Goal: Task Accomplishment & Management: Use online tool/utility

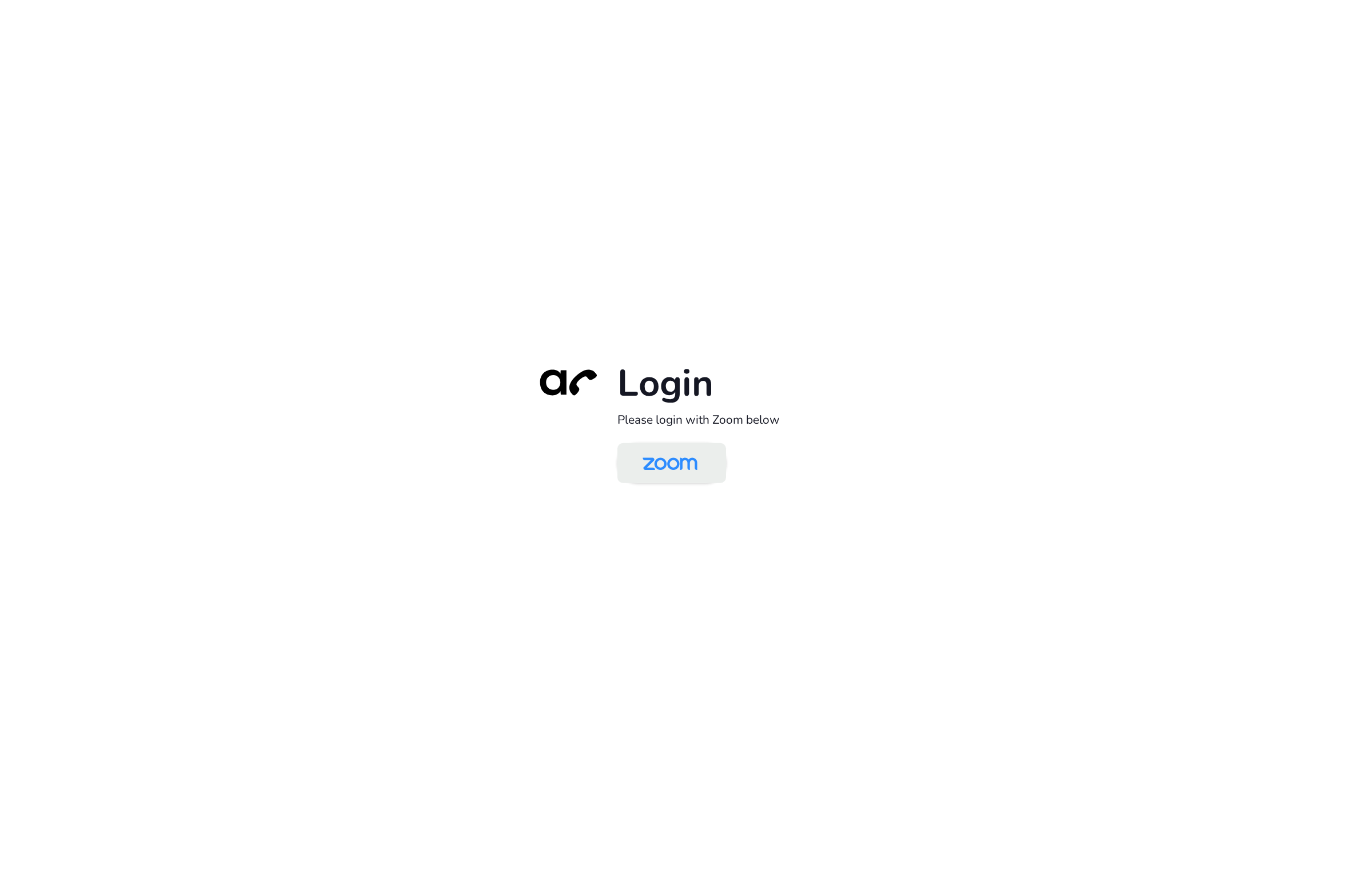
click at [683, 454] on img at bounding box center [670, 464] width 79 height 37
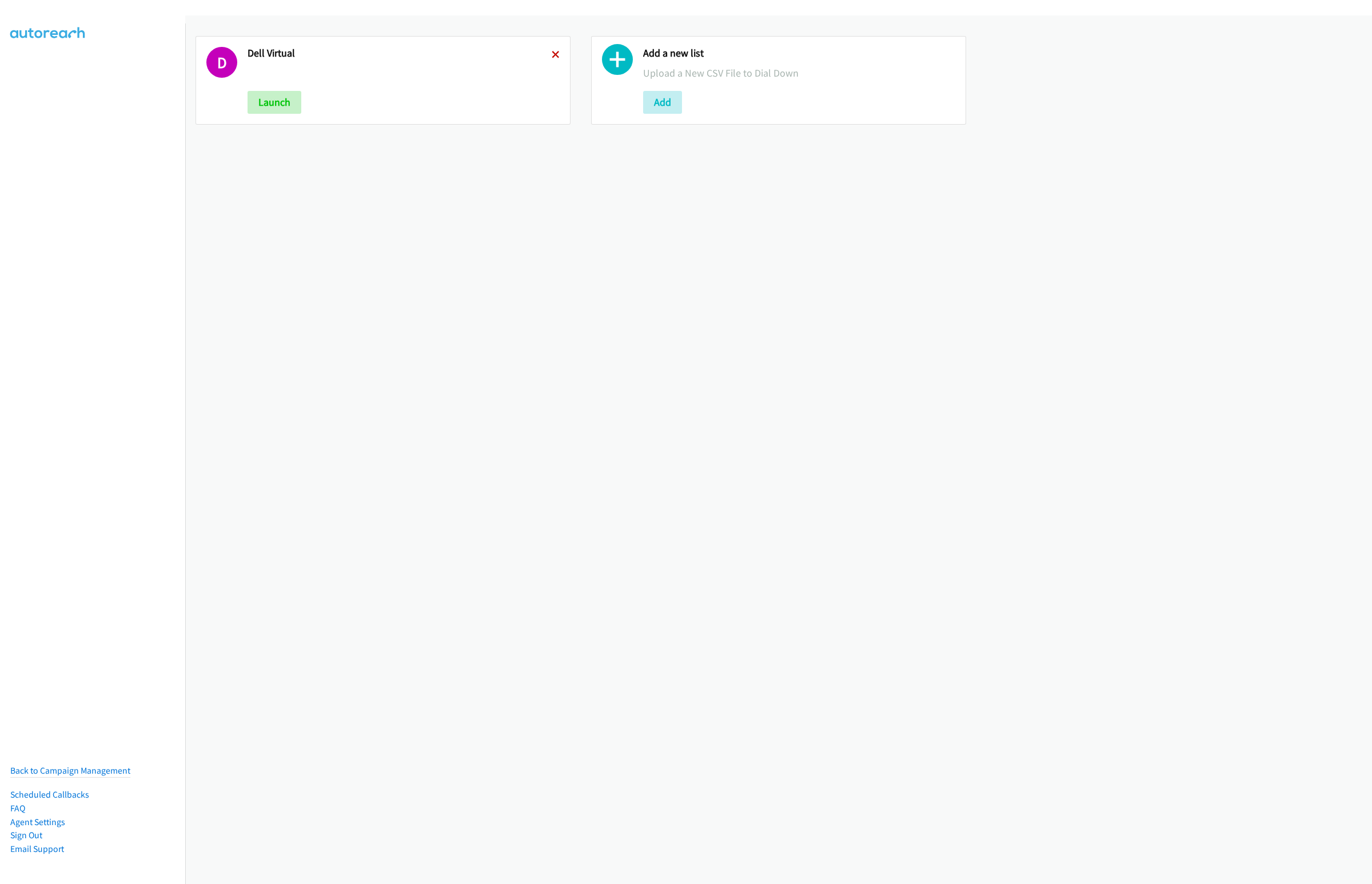
click at [553, 55] on icon at bounding box center [555, 55] width 8 height 8
click at [251, 110] on button "Add" at bounding box center [267, 102] width 39 height 23
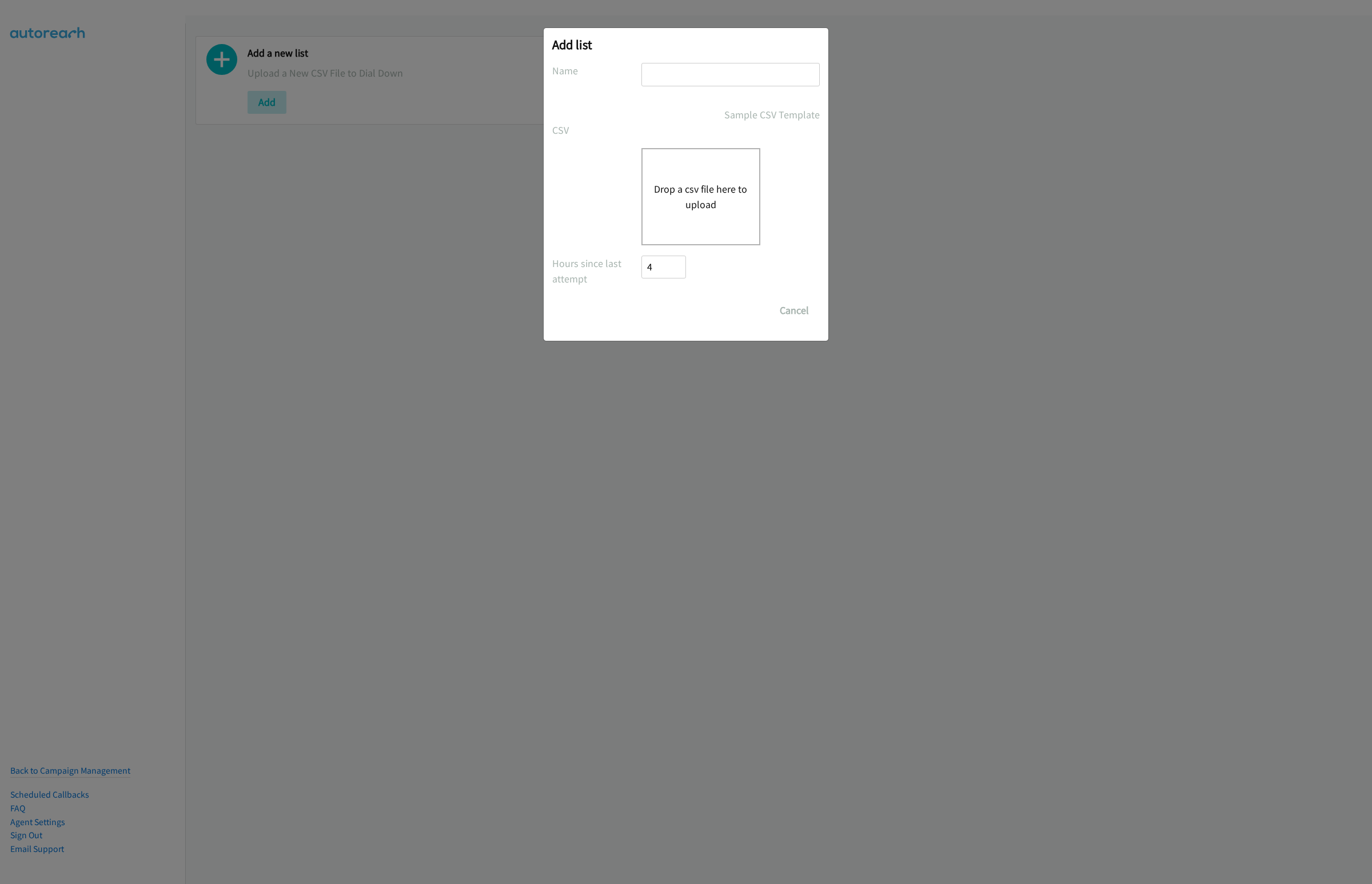
click at [666, 67] on input "text" at bounding box center [730, 74] width 178 height 23
type input "Cisco"
click at [685, 205] on button "Drop a csv file here to upload" at bounding box center [701, 197] width 94 height 31
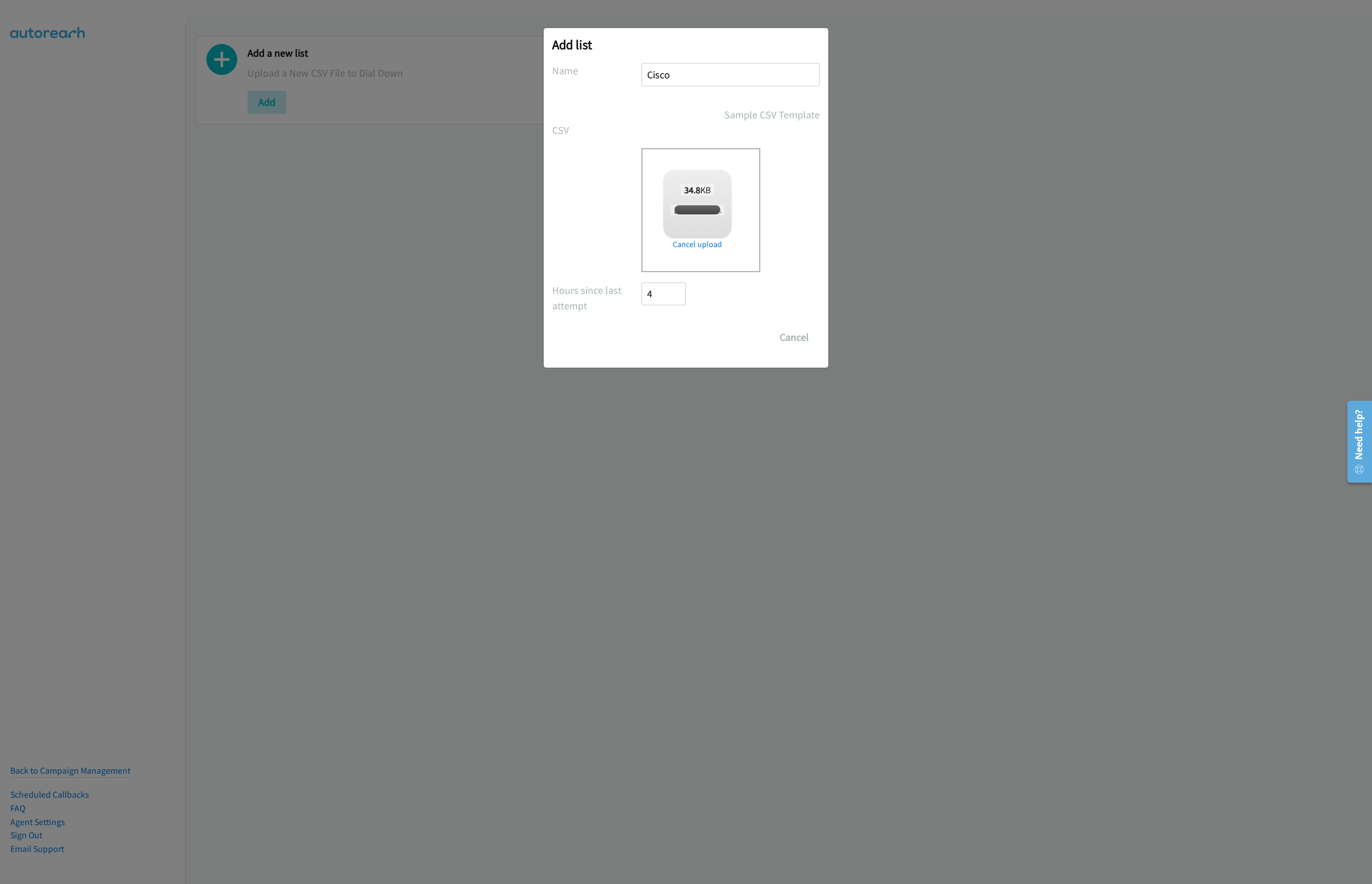
checkbox input "true"
click at [674, 334] on input "Save List" at bounding box center [671, 337] width 60 height 23
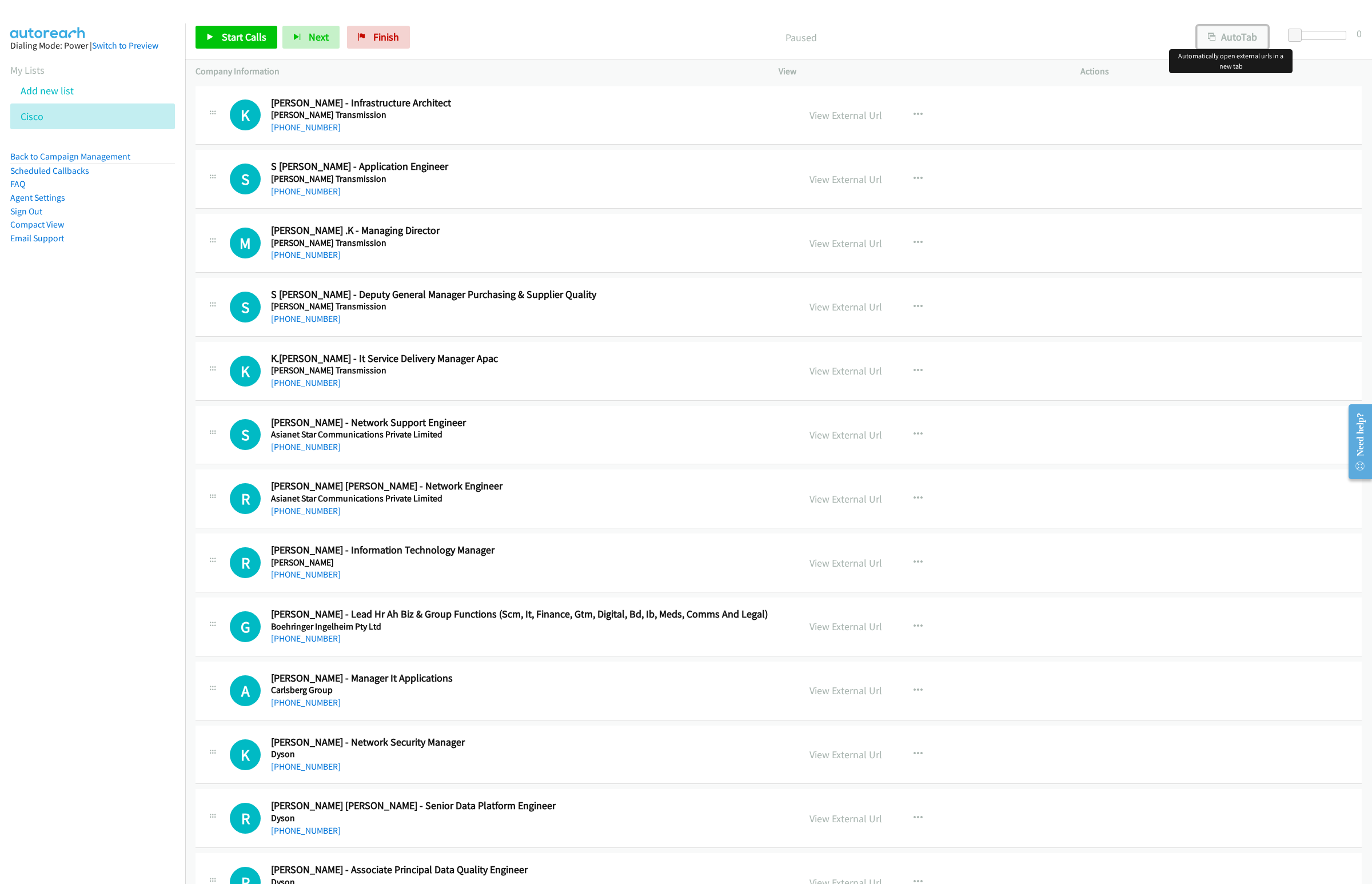
drag, startPoint x: 1214, startPoint y: 38, endPoint x: 1210, endPoint y: 42, distance: 5.7
click at [1214, 38] on button "AutoTab" at bounding box center [1232, 37] width 71 height 23
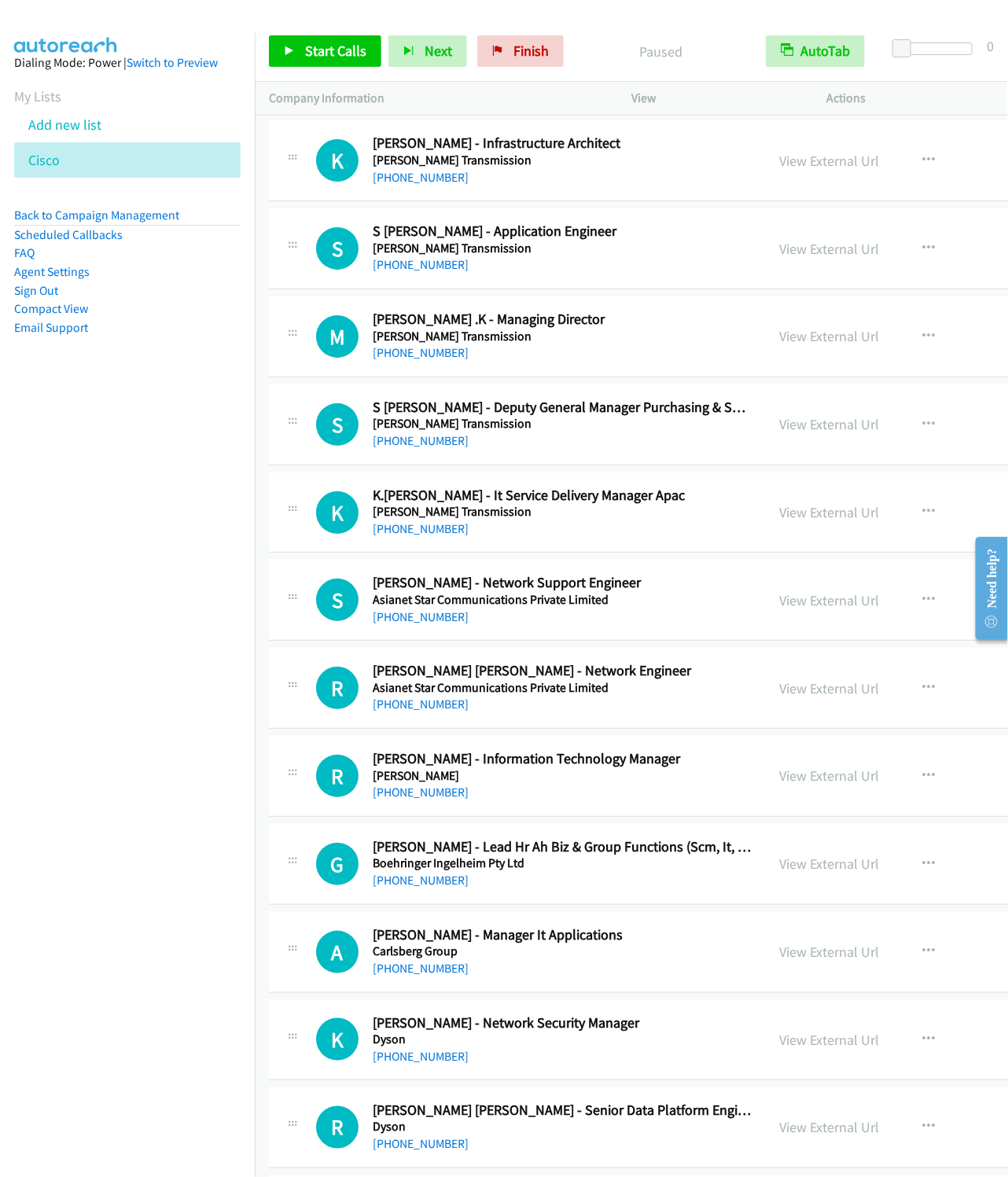
click at [224, 638] on nav "Dialing Mode: Power | Switch to Preview My Lists Add new list Cisco Back to Cam…" at bounding box center [127, 621] width 255 height 1177
click at [360, 45] on span "Start Calls" at bounding box center [336, 51] width 62 height 18
click at [395, 45] on button "Next" at bounding box center [402, 51] width 79 height 31
click at [363, 35] on button "Next" at bounding box center [402, 51] width 79 height 31
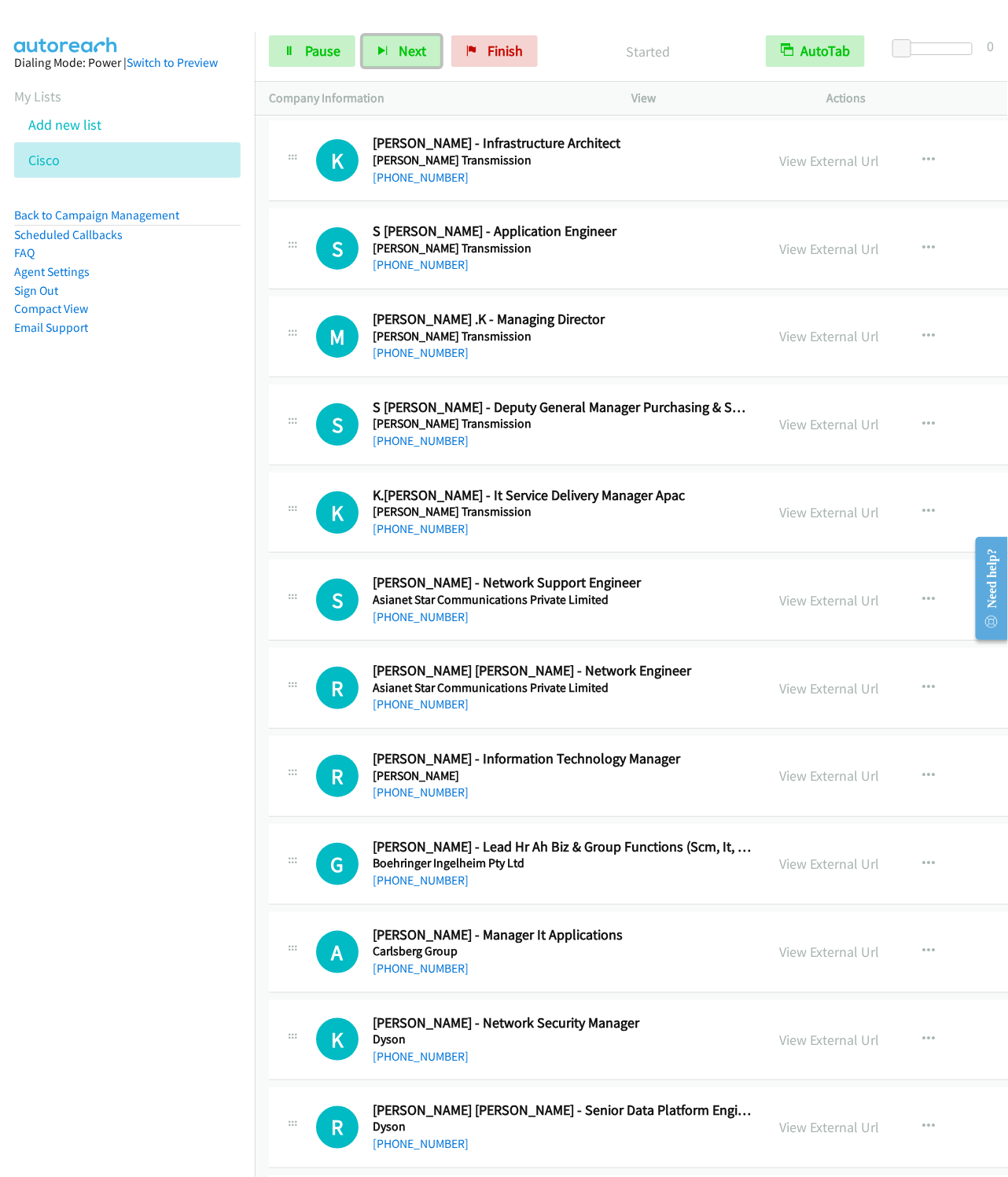
click at [363, 35] on button "Next" at bounding box center [402, 51] width 79 height 31
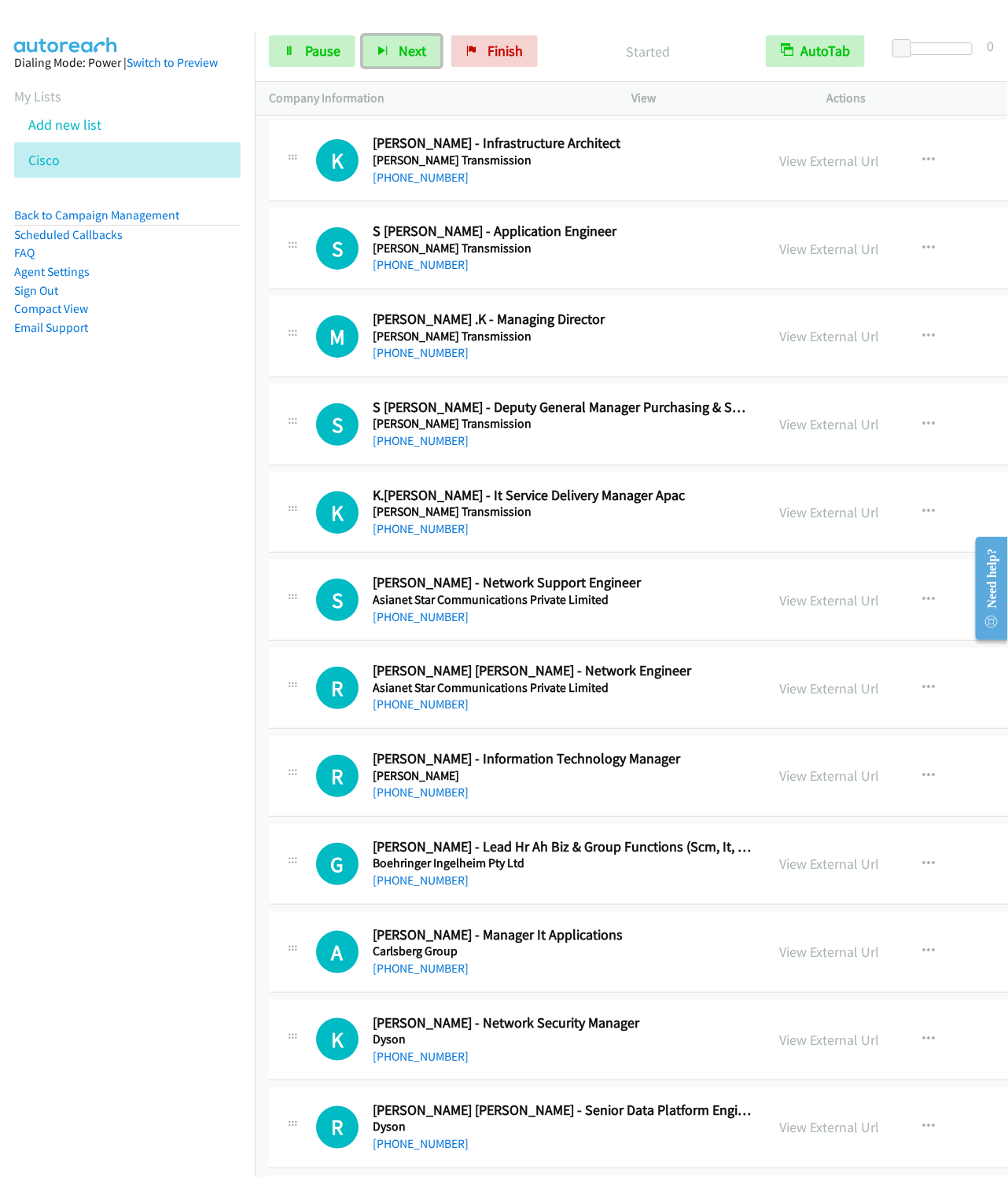
click at [363, 35] on button "Next" at bounding box center [402, 51] width 79 height 31
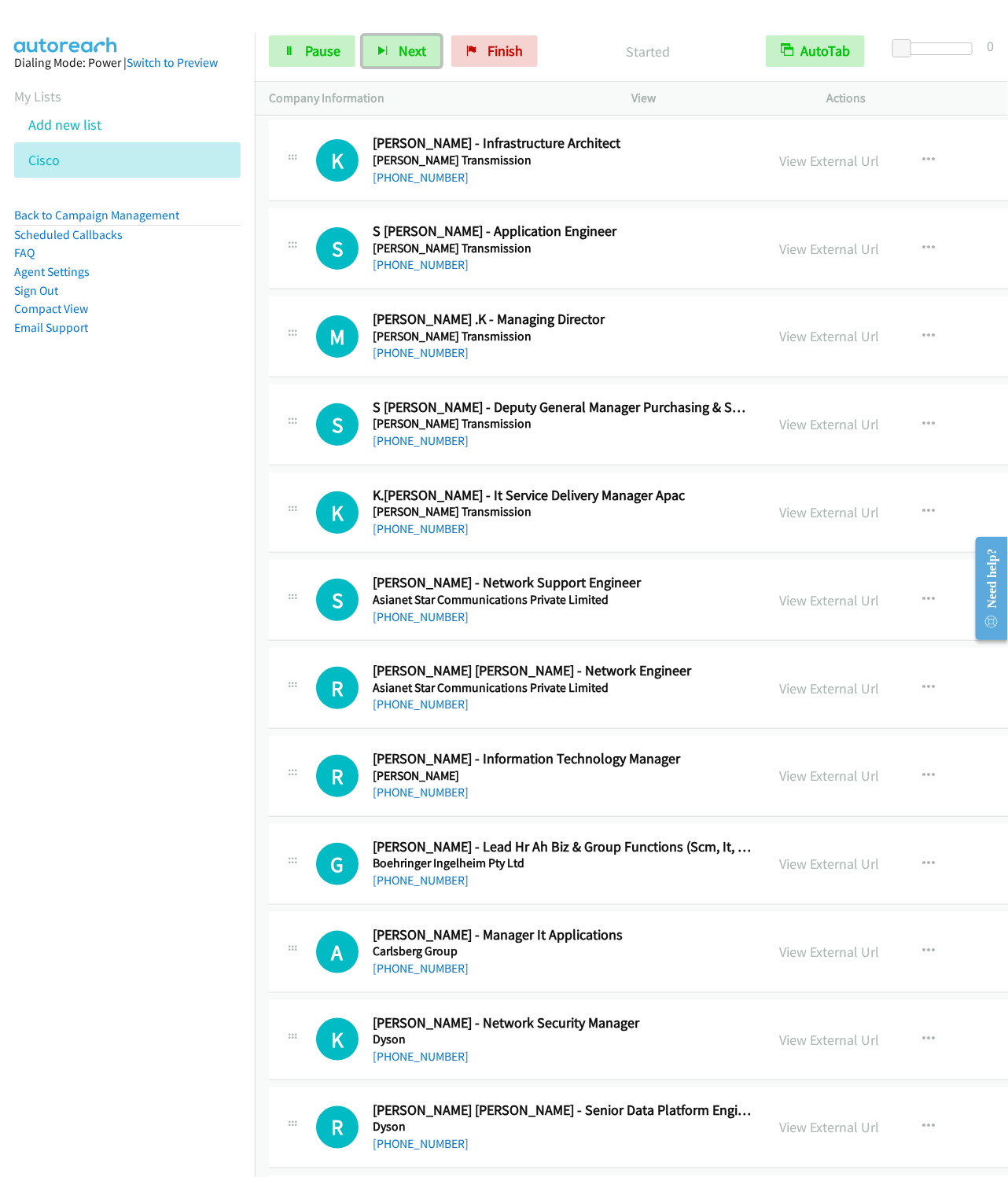
click at [363, 35] on button "Next" at bounding box center [402, 51] width 79 height 31
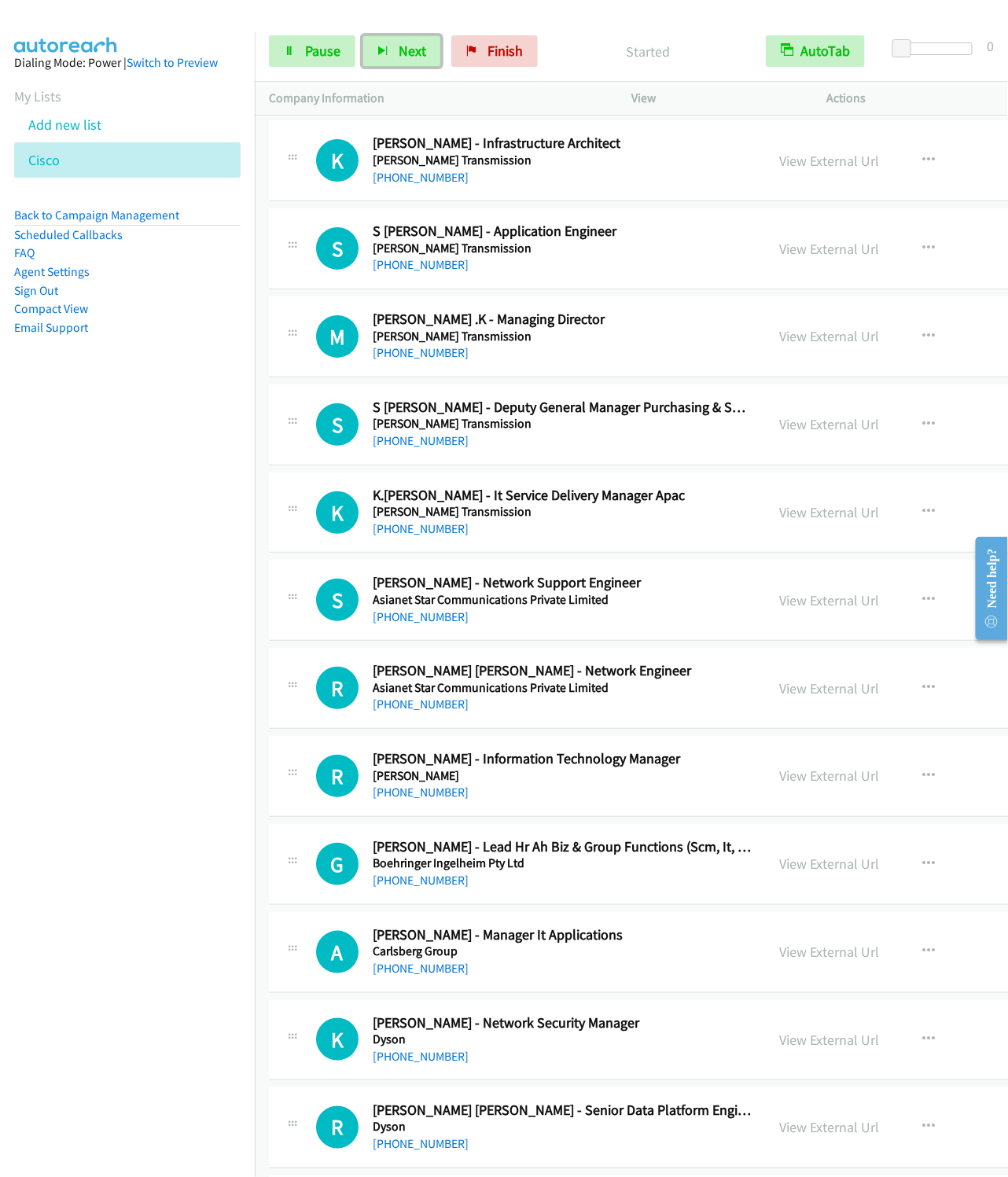
click at [363, 35] on button "Next" at bounding box center [402, 51] width 79 height 31
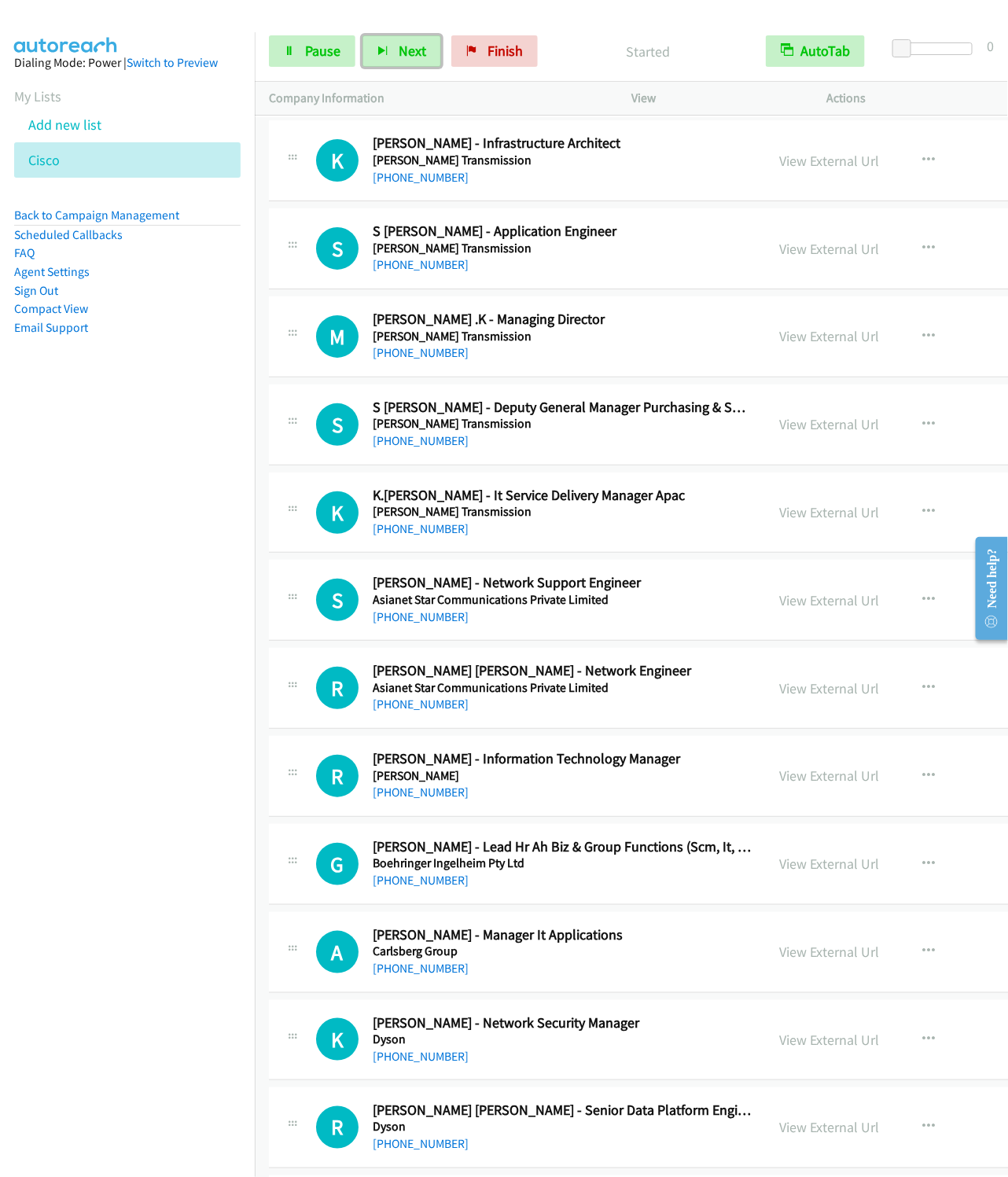
click at [363, 35] on button "Next" at bounding box center [402, 51] width 79 height 31
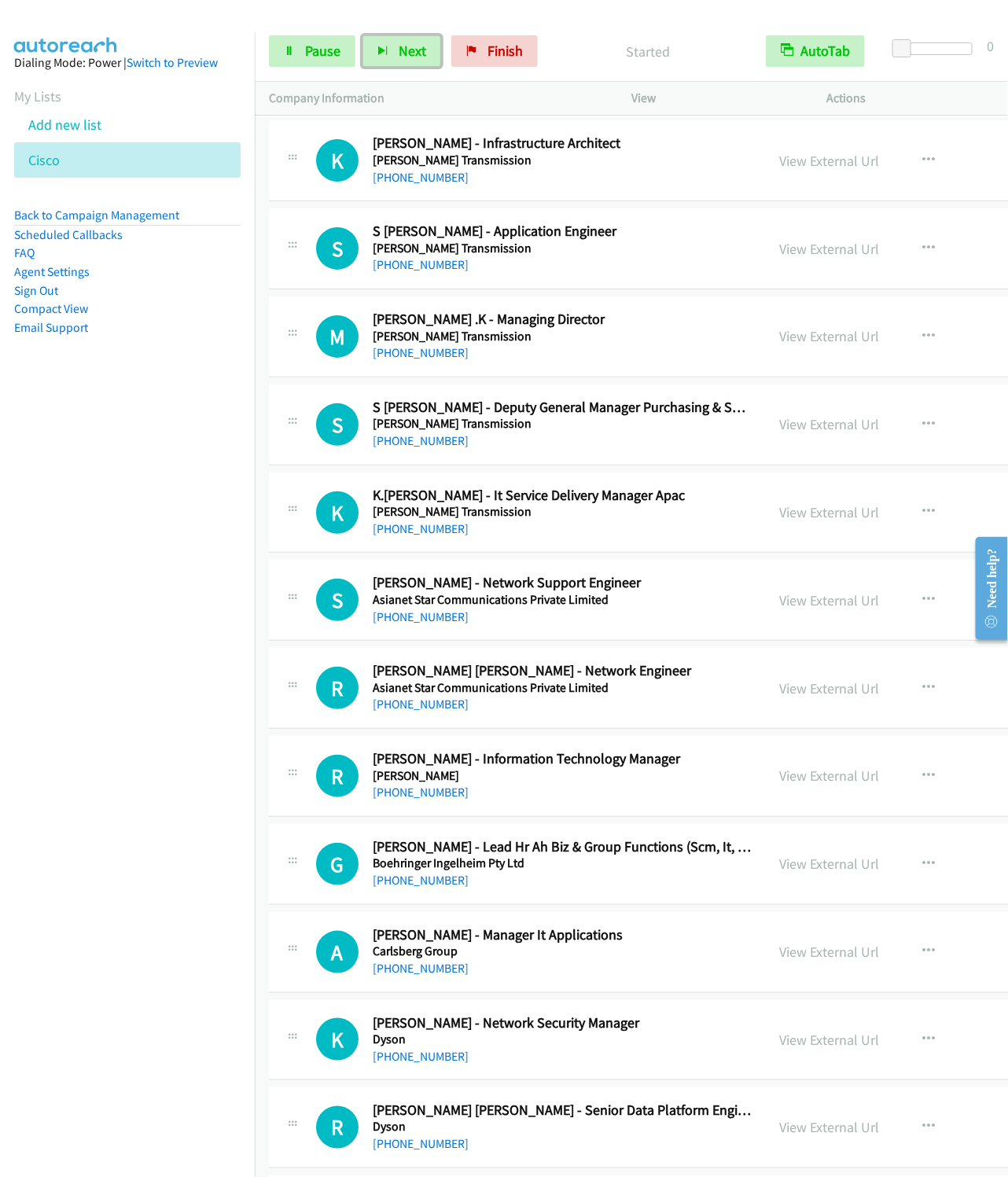
click at [363, 35] on button "Next" at bounding box center [402, 51] width 79 height 31
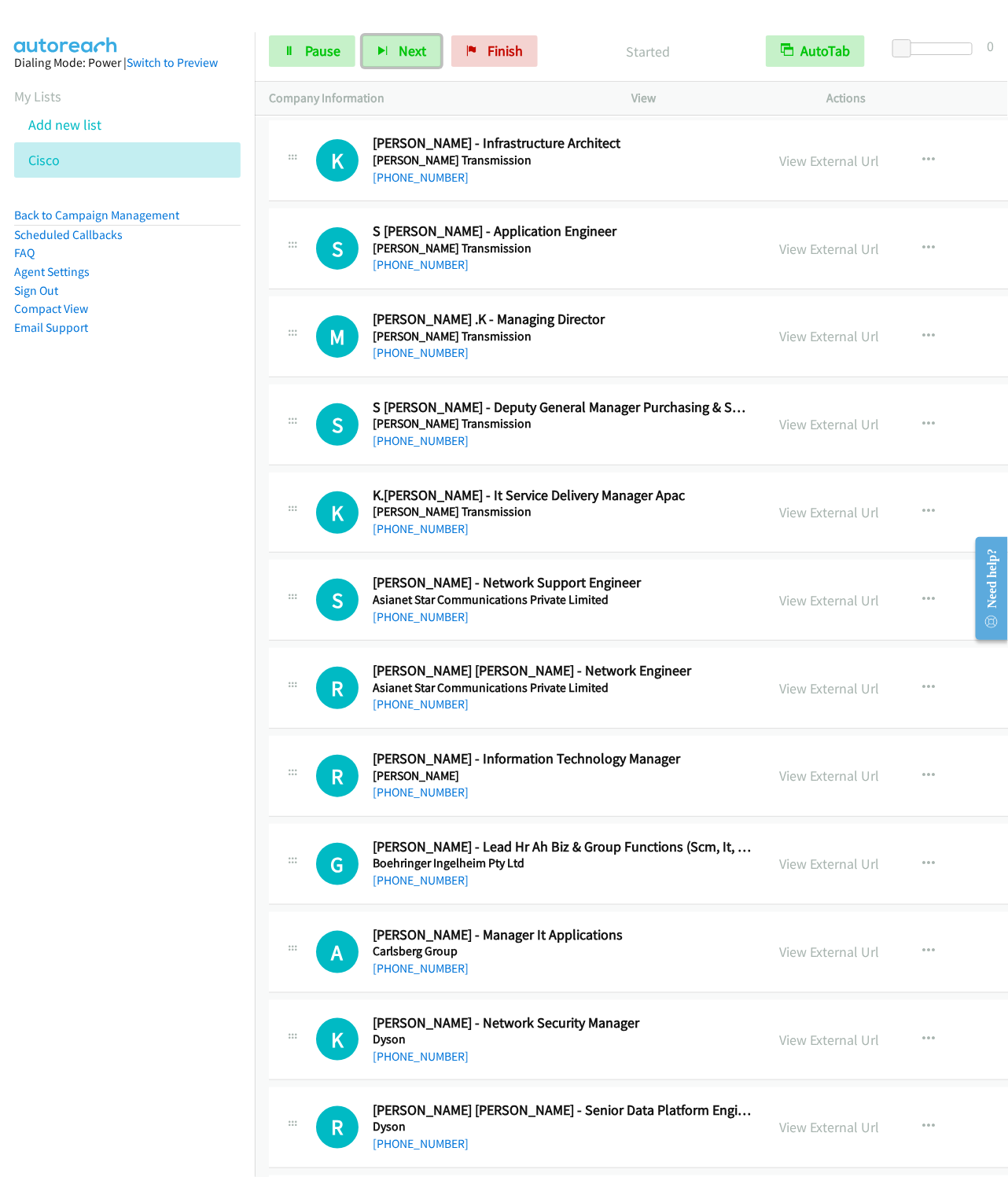
click at [363, 35] on button "Next" at bounding box center [402, 51] width 79 height 31
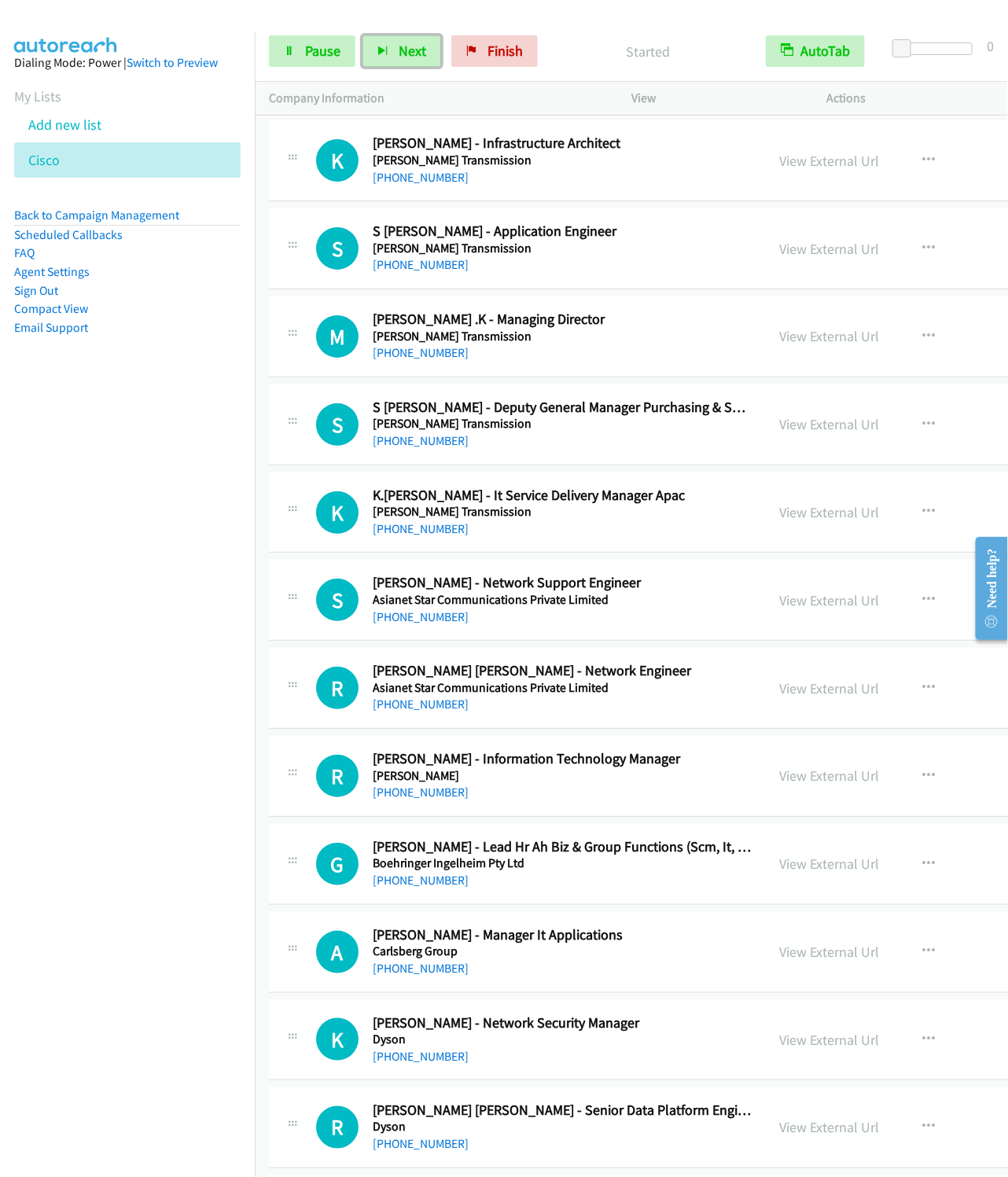
click at [363, 35] on button "Next" at bounding box center [402, 51] width 79 height 31
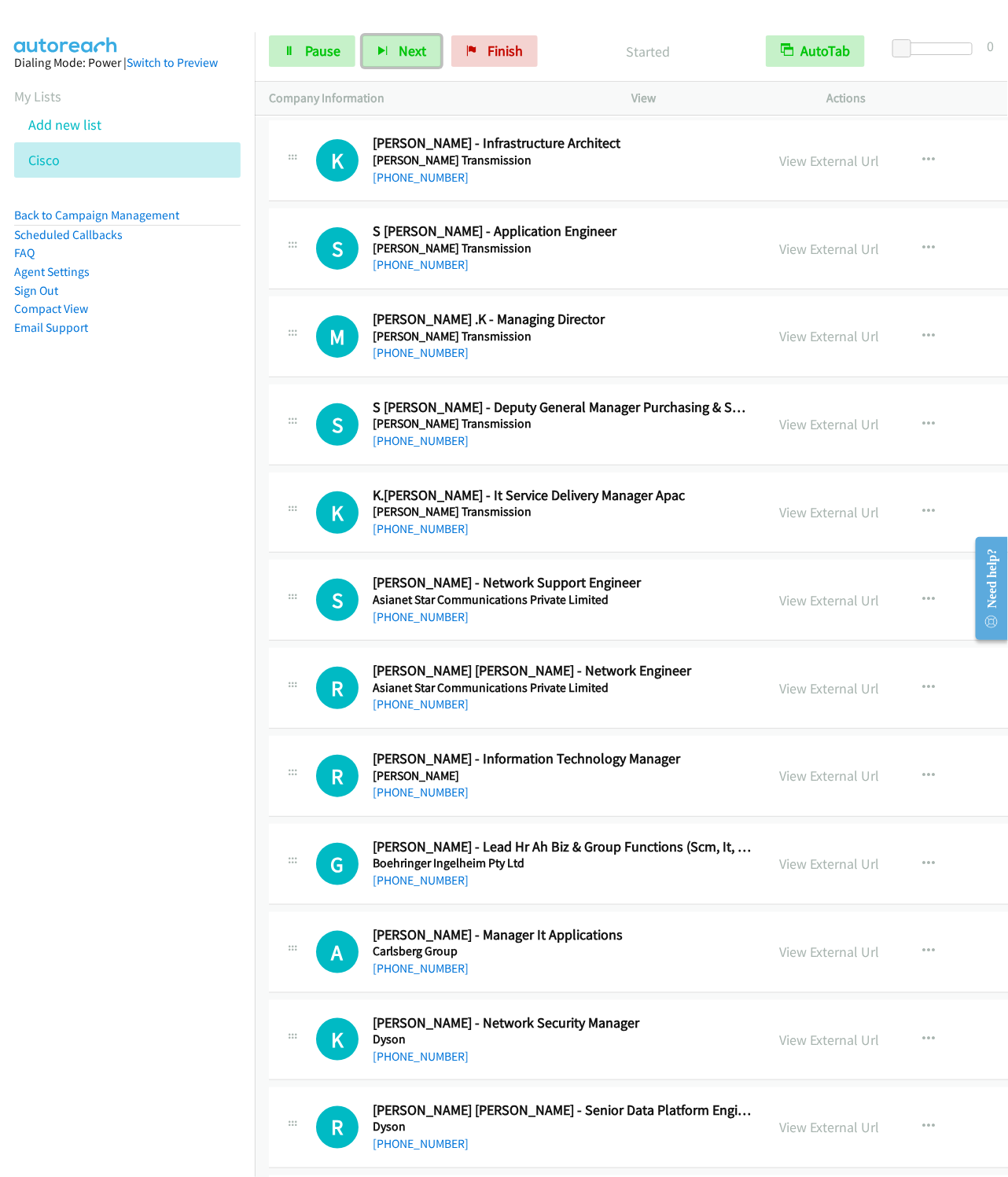
click at [363, 35] on button "Next" at bounding box center [402, 51] width 79 height 31
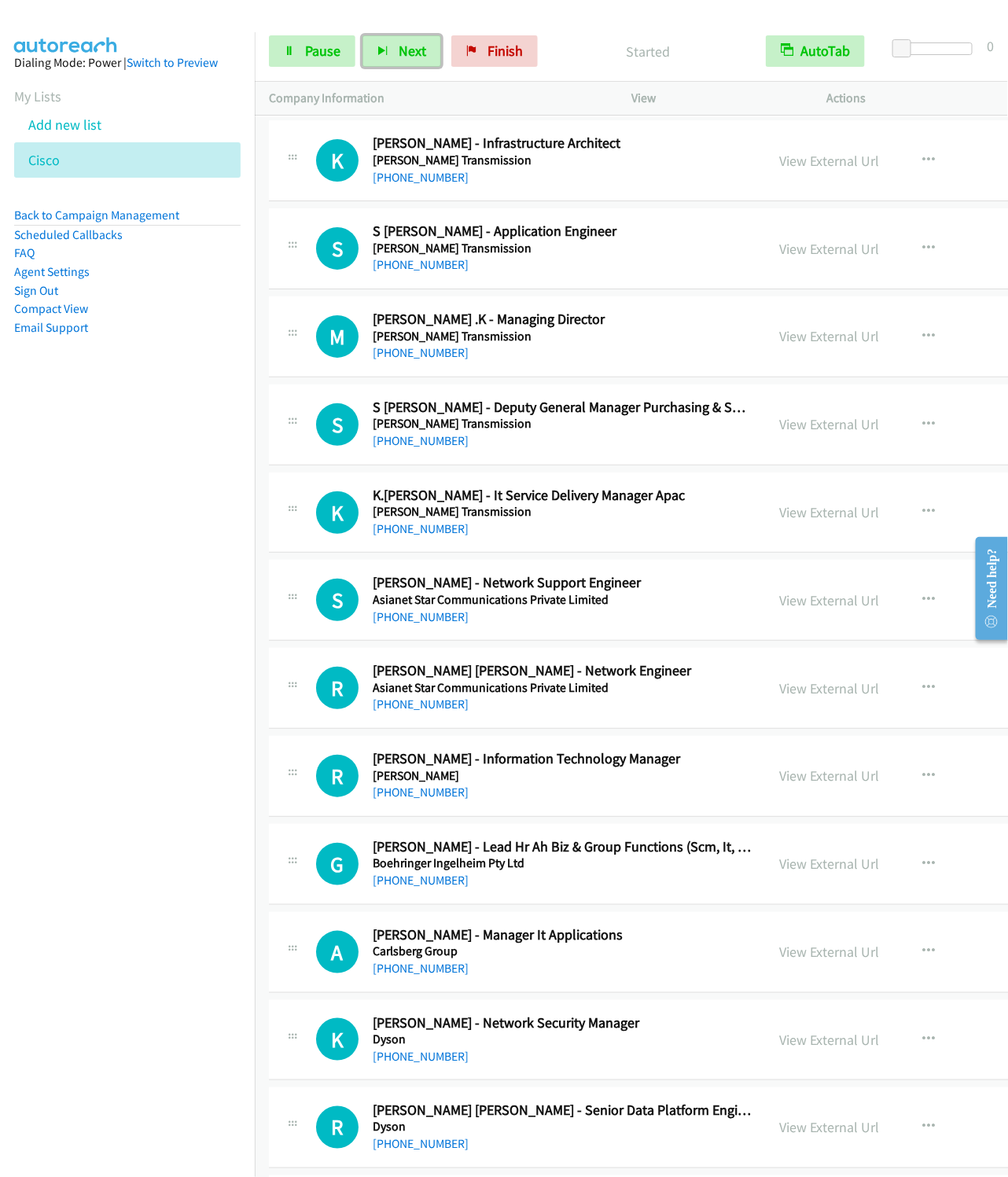
click at [363, 35] on button "Next" at bounding box center [402, 51] width 79 height 31
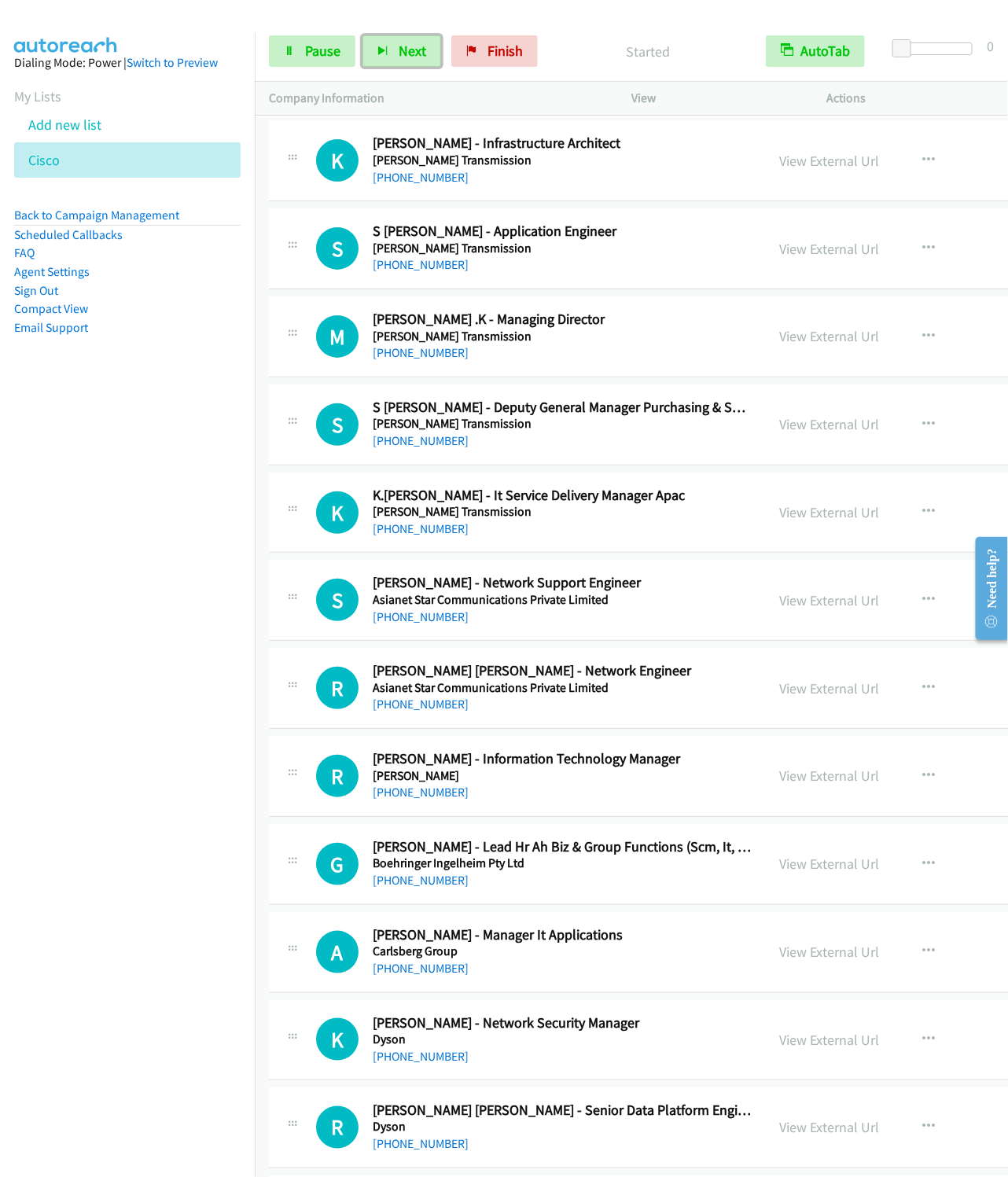
click at [363, 35] on button "Next" at bounding box center [402, 51] width 79 height 31
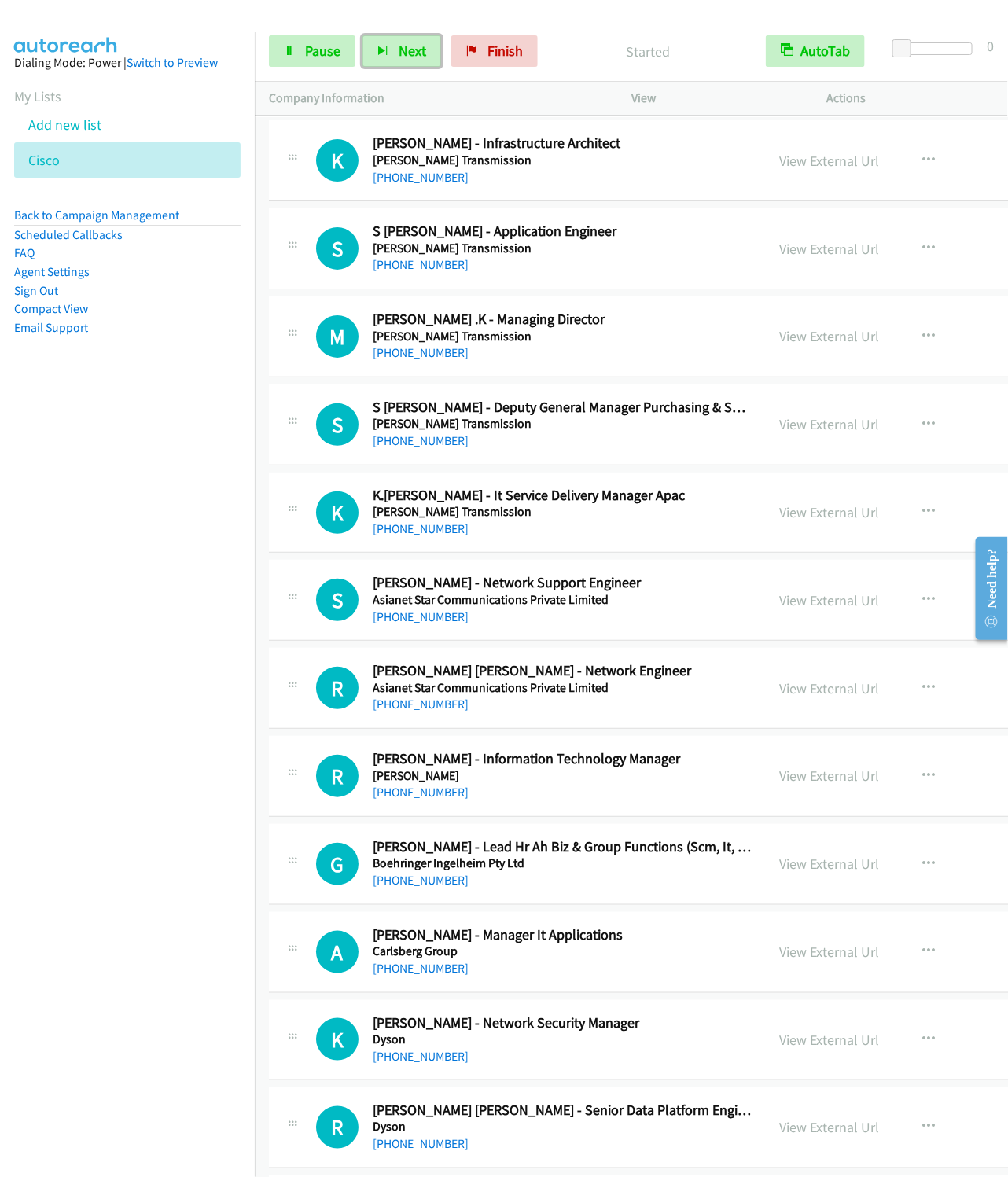
click at [363, 35] on button "Next" at bounding box center [402, 51] width 79 height 31
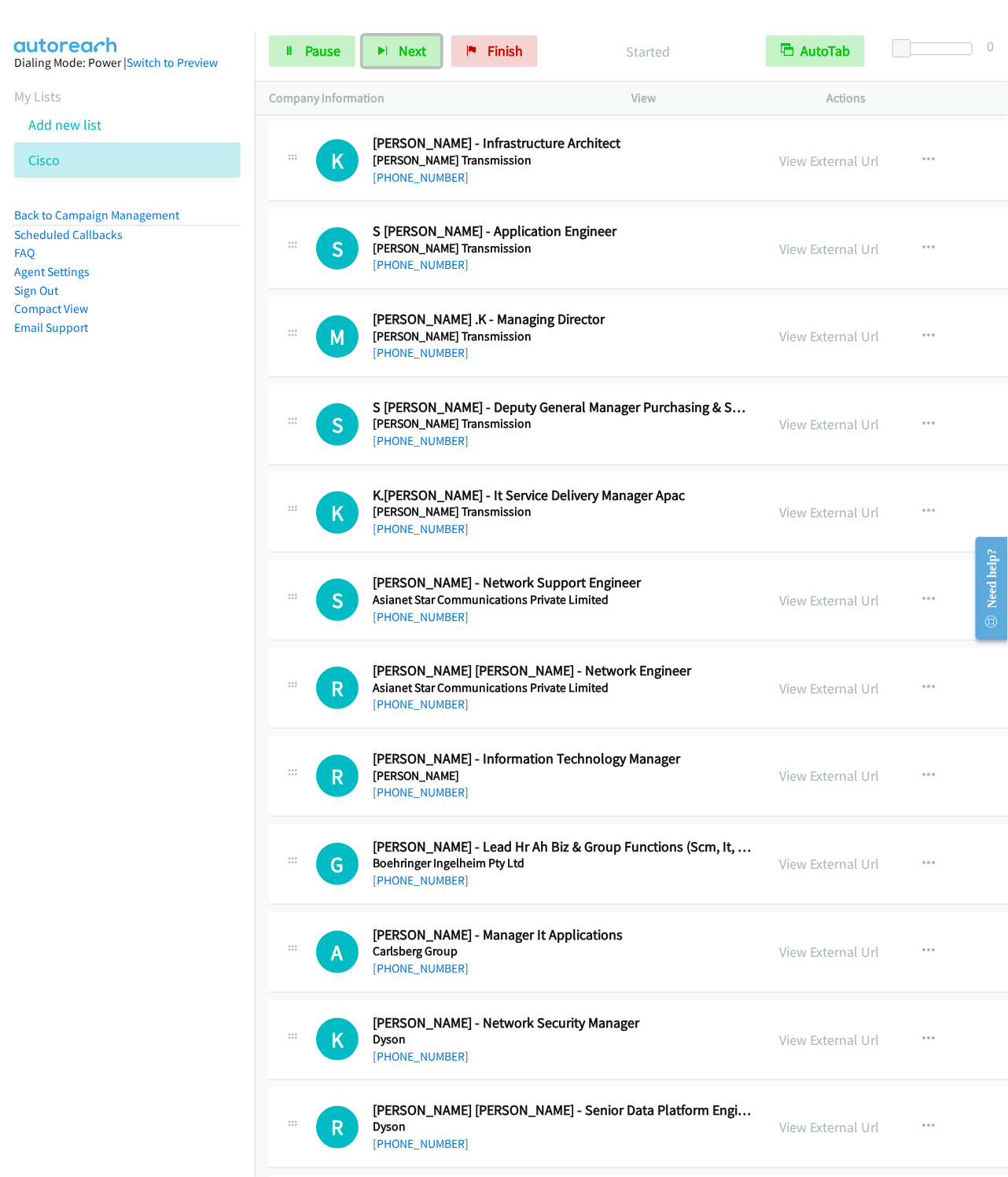
click at [363, 35] on button "Next" at bounding box center [402, 51] width 79 height 31
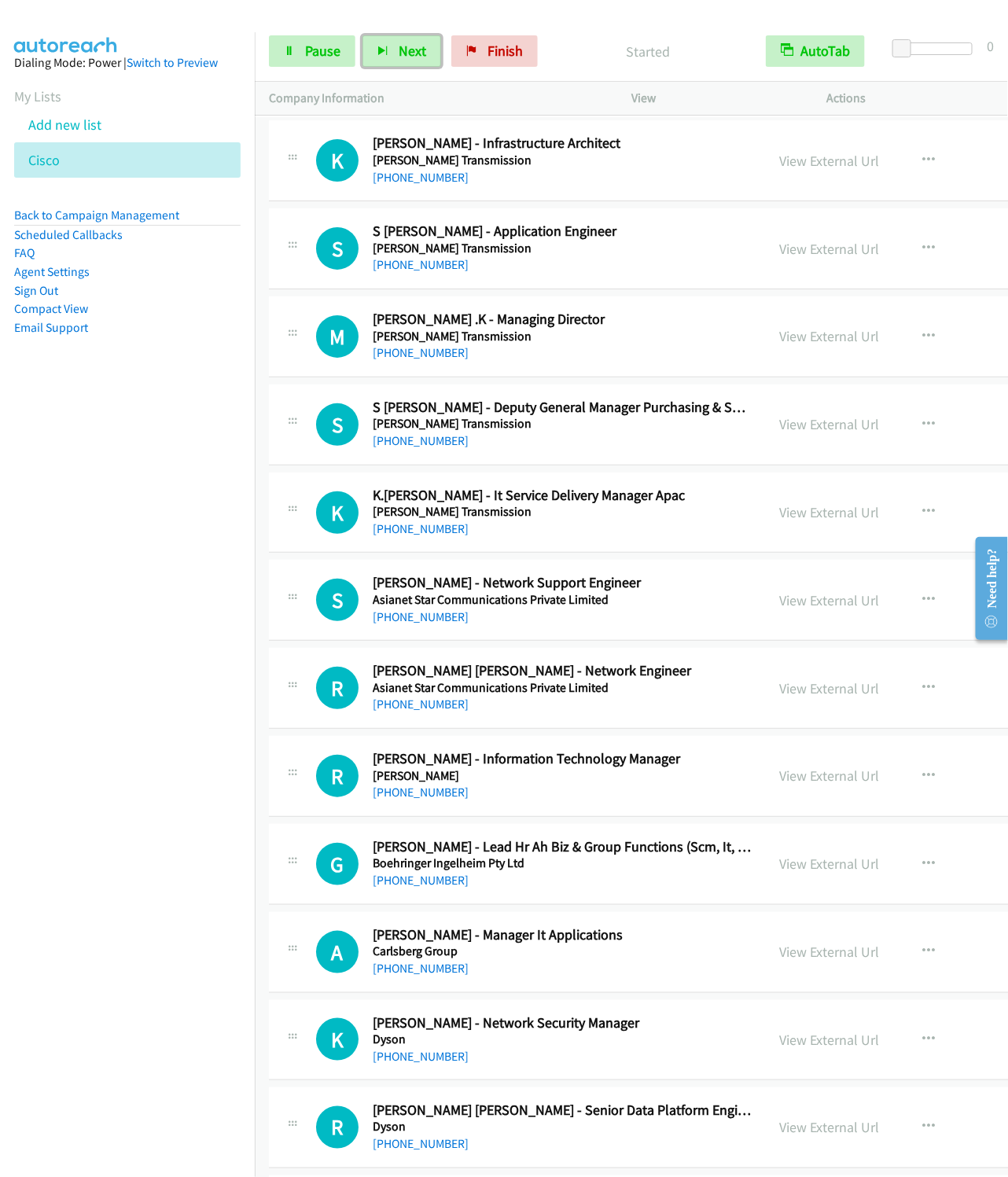
click at [363, 35] on button "Next" at bounding box center [402, 51] width 79 height 31
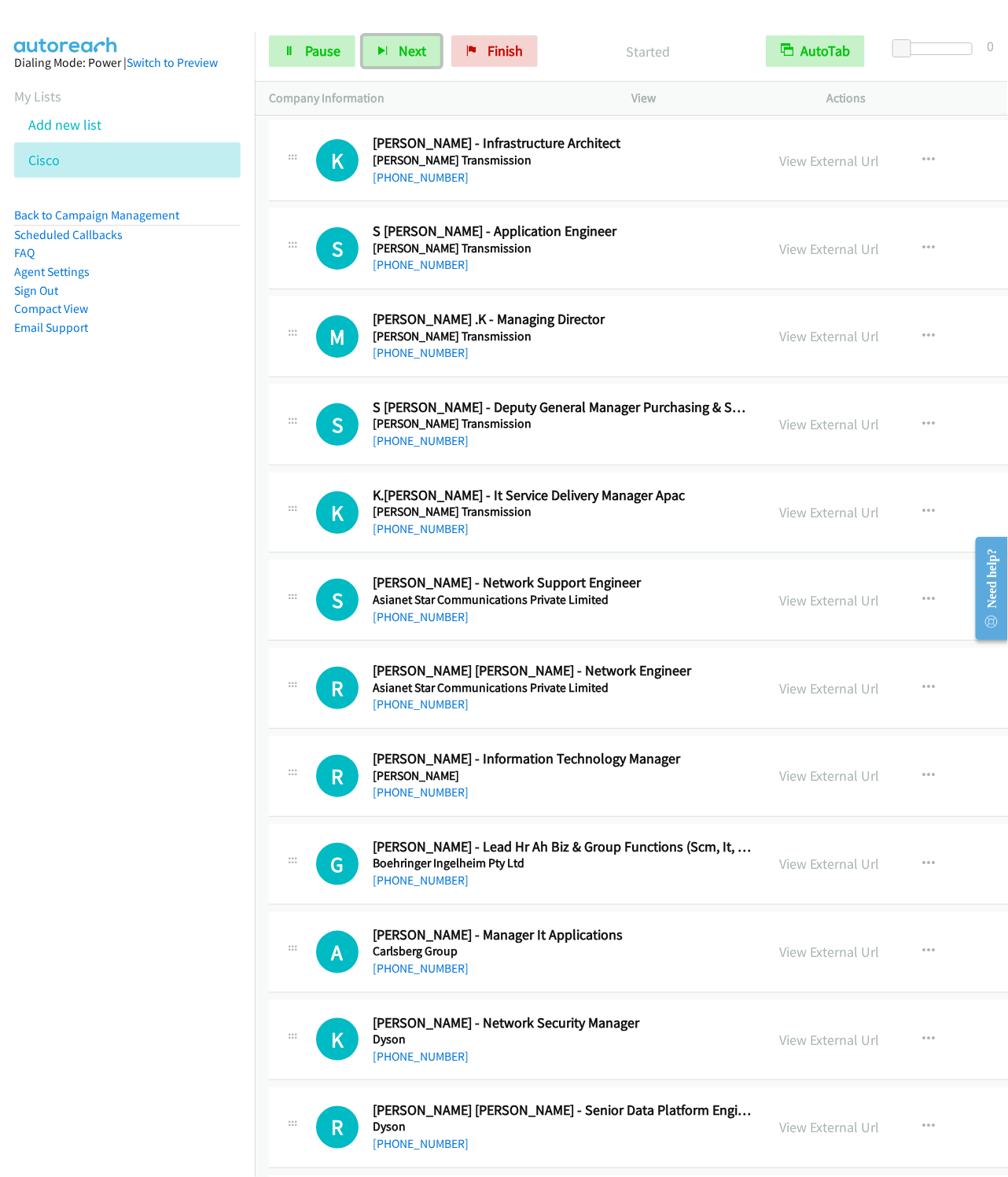
click at [363, 35] on button "Next" at bounding box center [402, 51] width 79 height 31
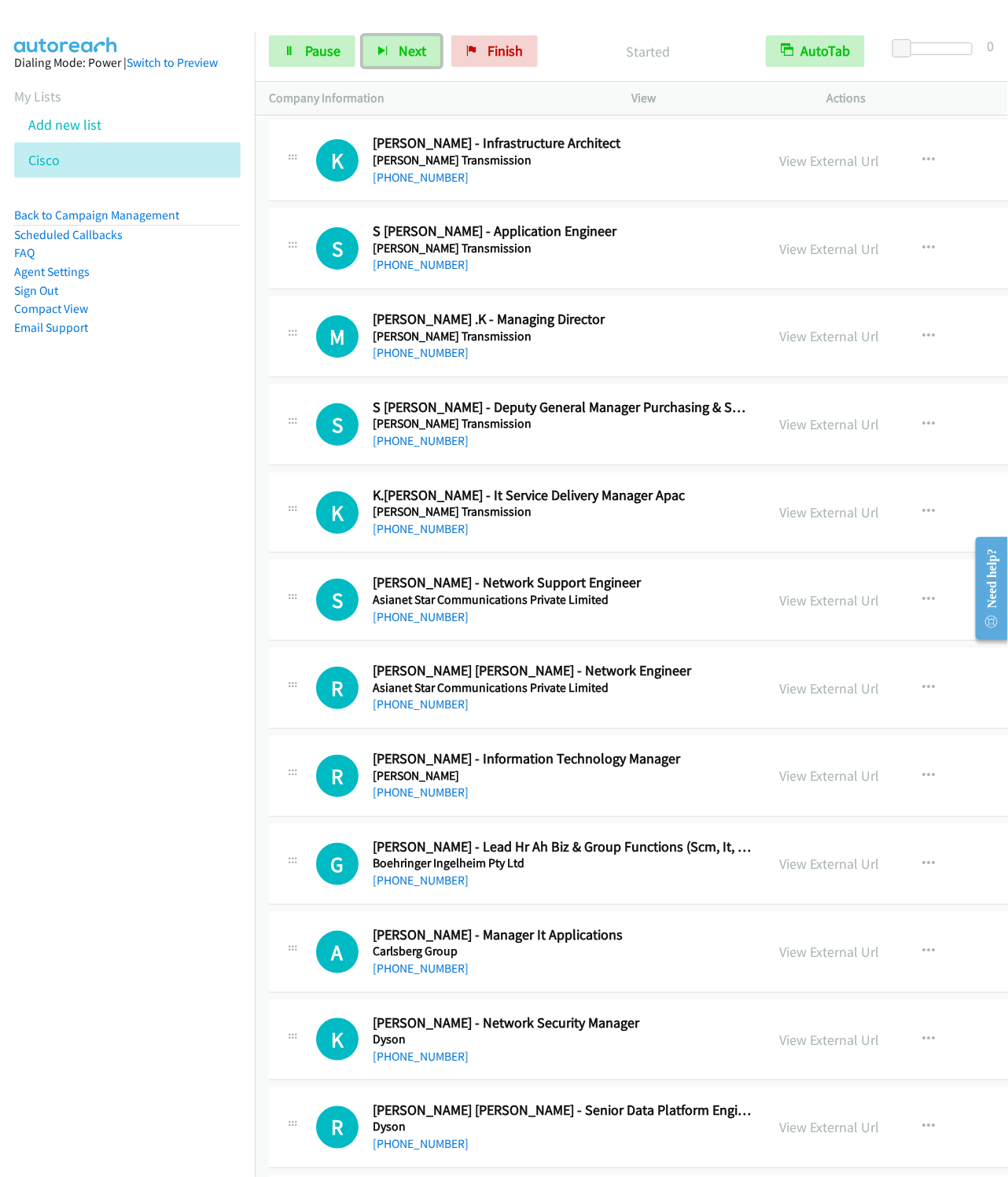
click at [363, 35] on button "Next" at bounding box center [402, 51] width 79 height 31
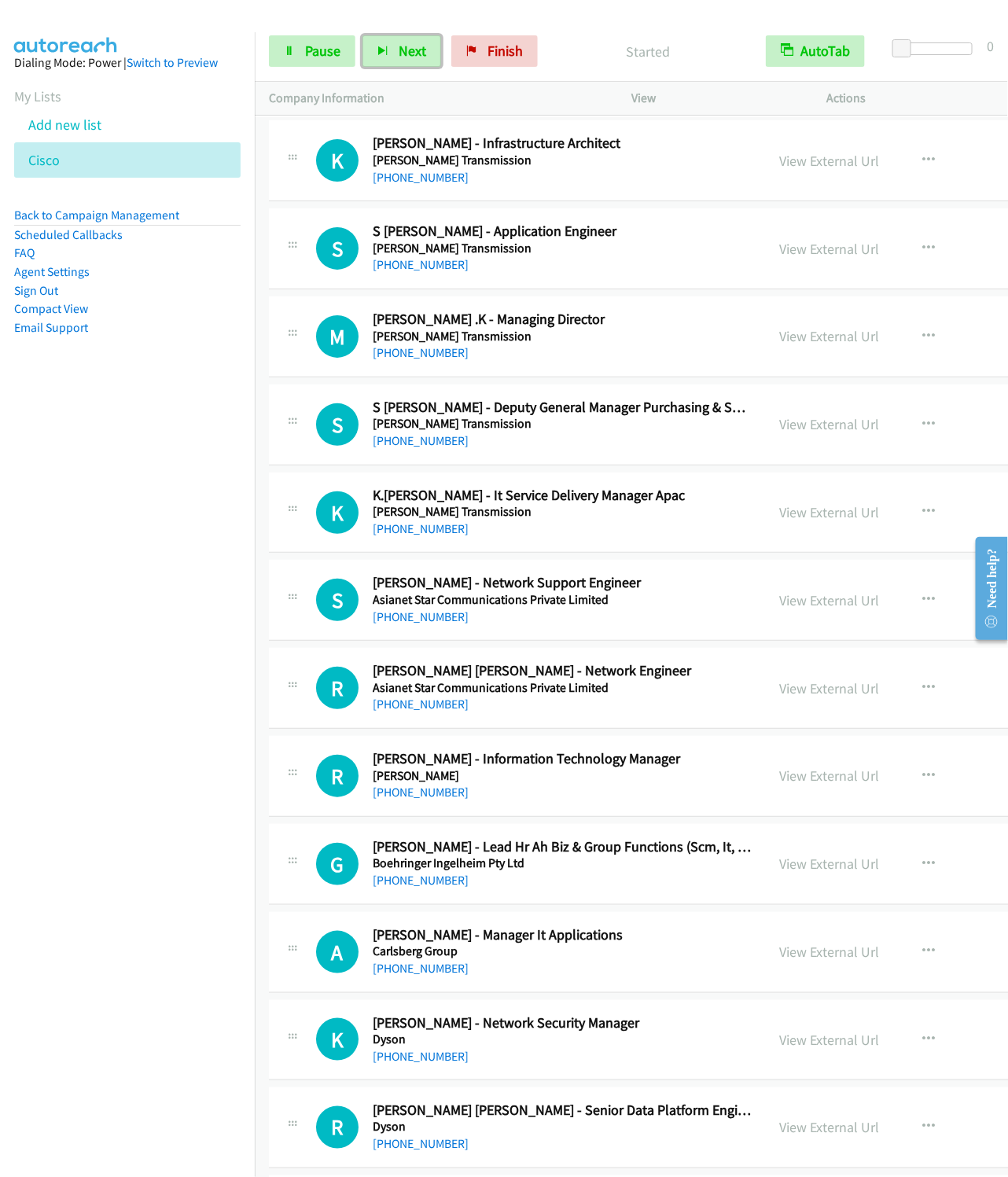
click at [363, 35] on button "Next" at bounding box center [402, 51] width 79 height 31
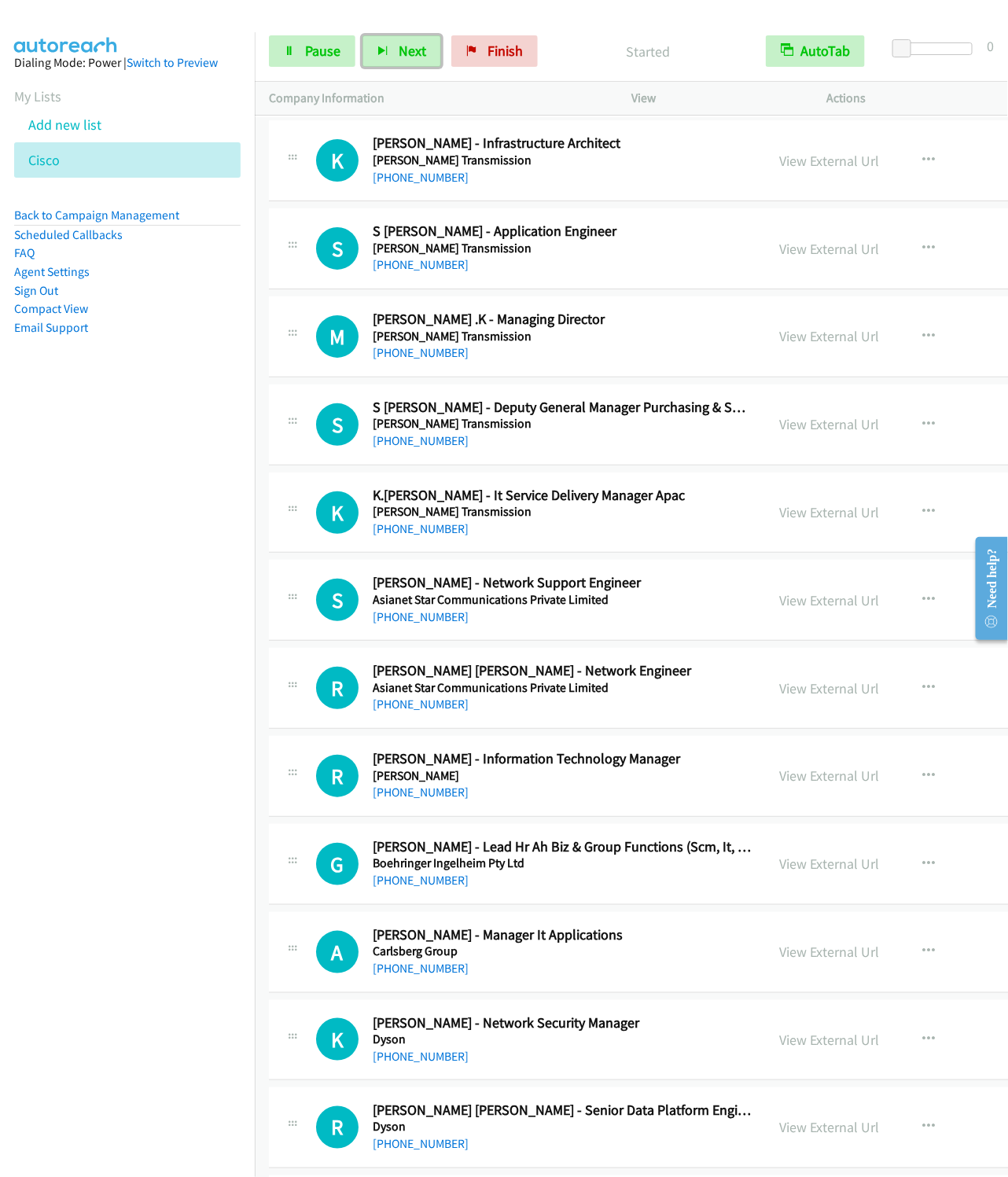
click at [363, 35] on button "Next" at bounding box center [402, 51] width 79 height 31
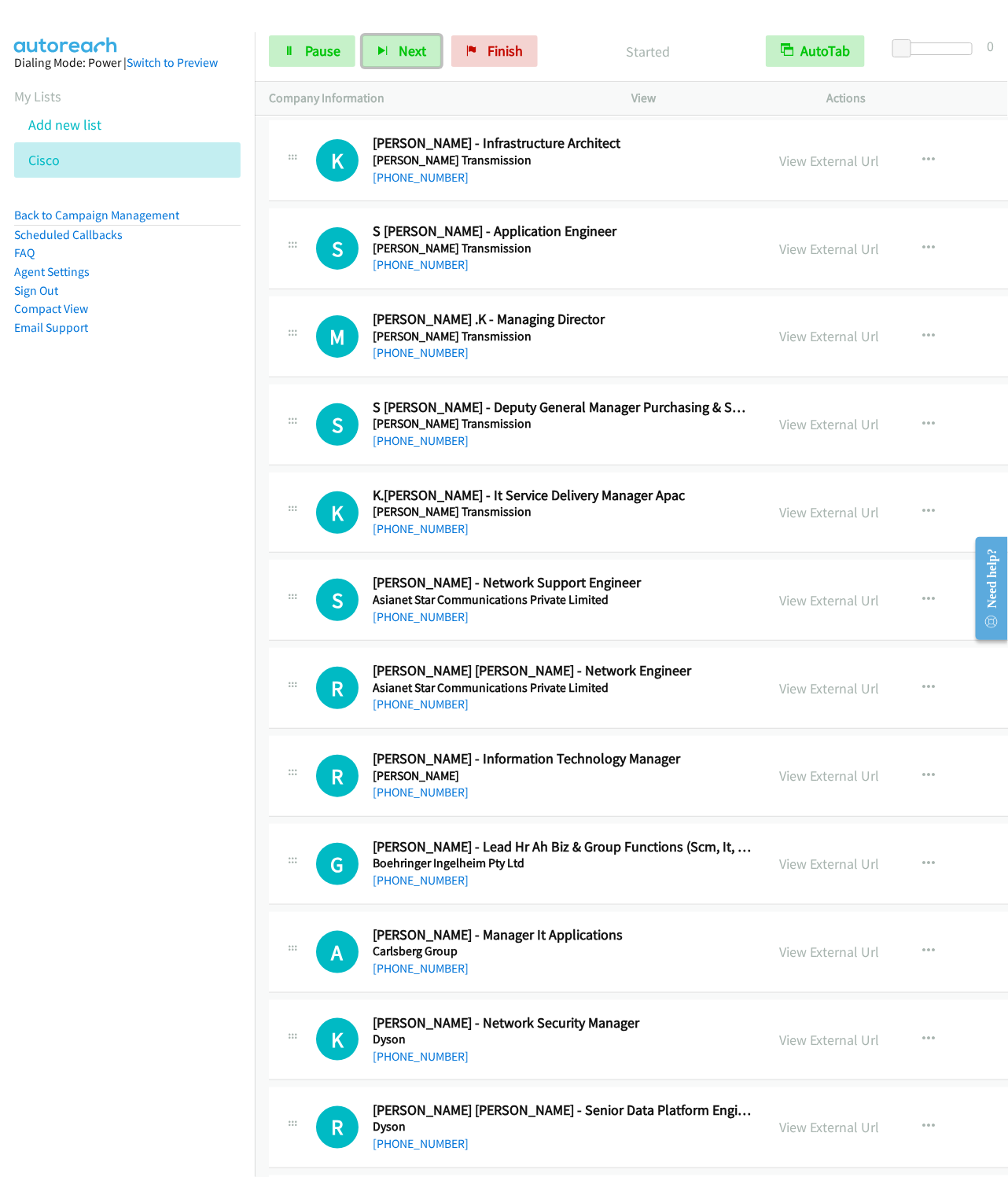
click at [363, 35] on button "Next" at bounding box center [402, 51] width 79 height 31
click at [390, 50] on button "Next" at bounding box center [402, 51] width 79 height 31
click at [363, 35] on button "Next" at bounding box center [402, 51] width 79 height 31
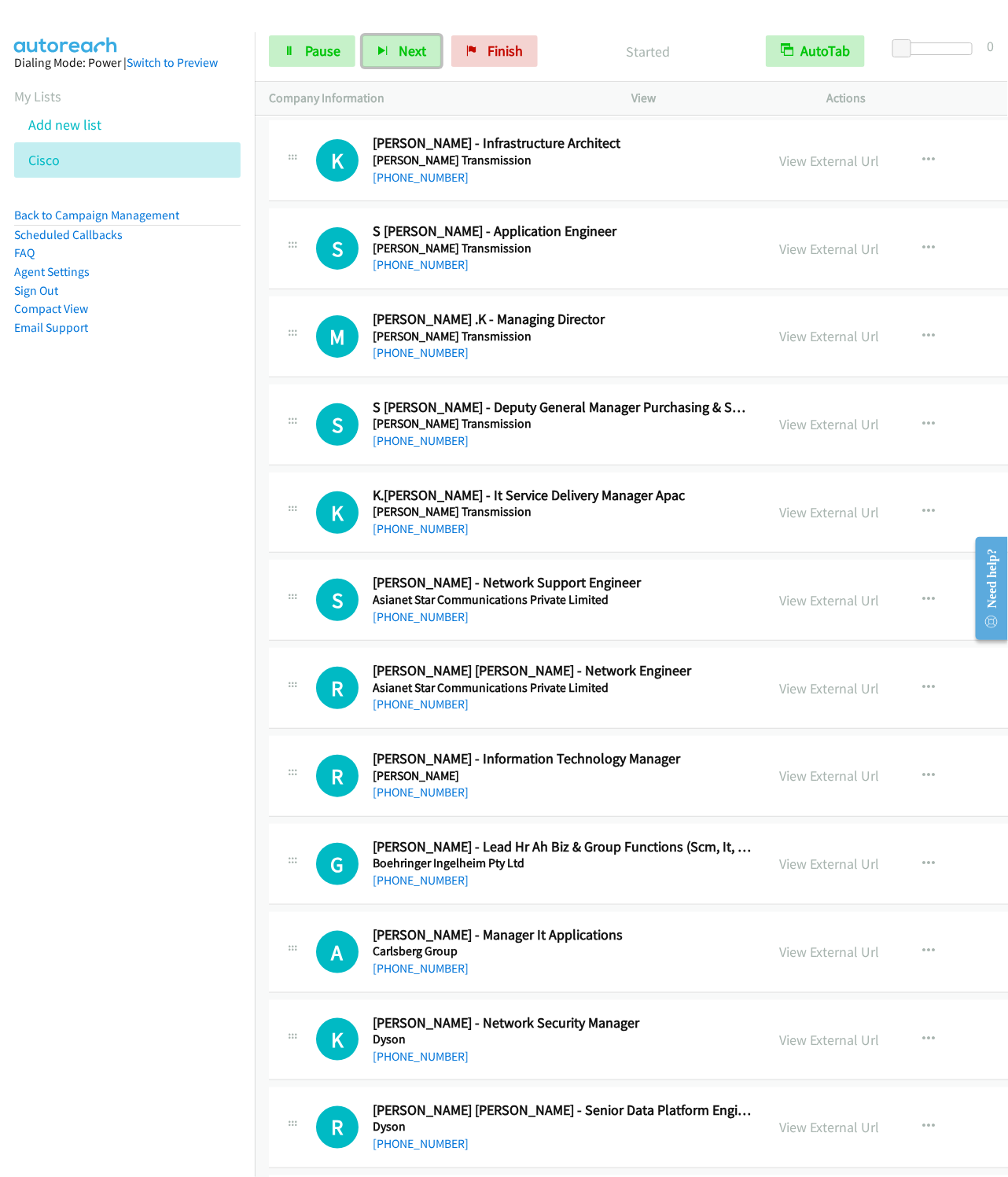
click at [363, 35] on button "Next" at bounding box center [402, 51] width 79 height 31
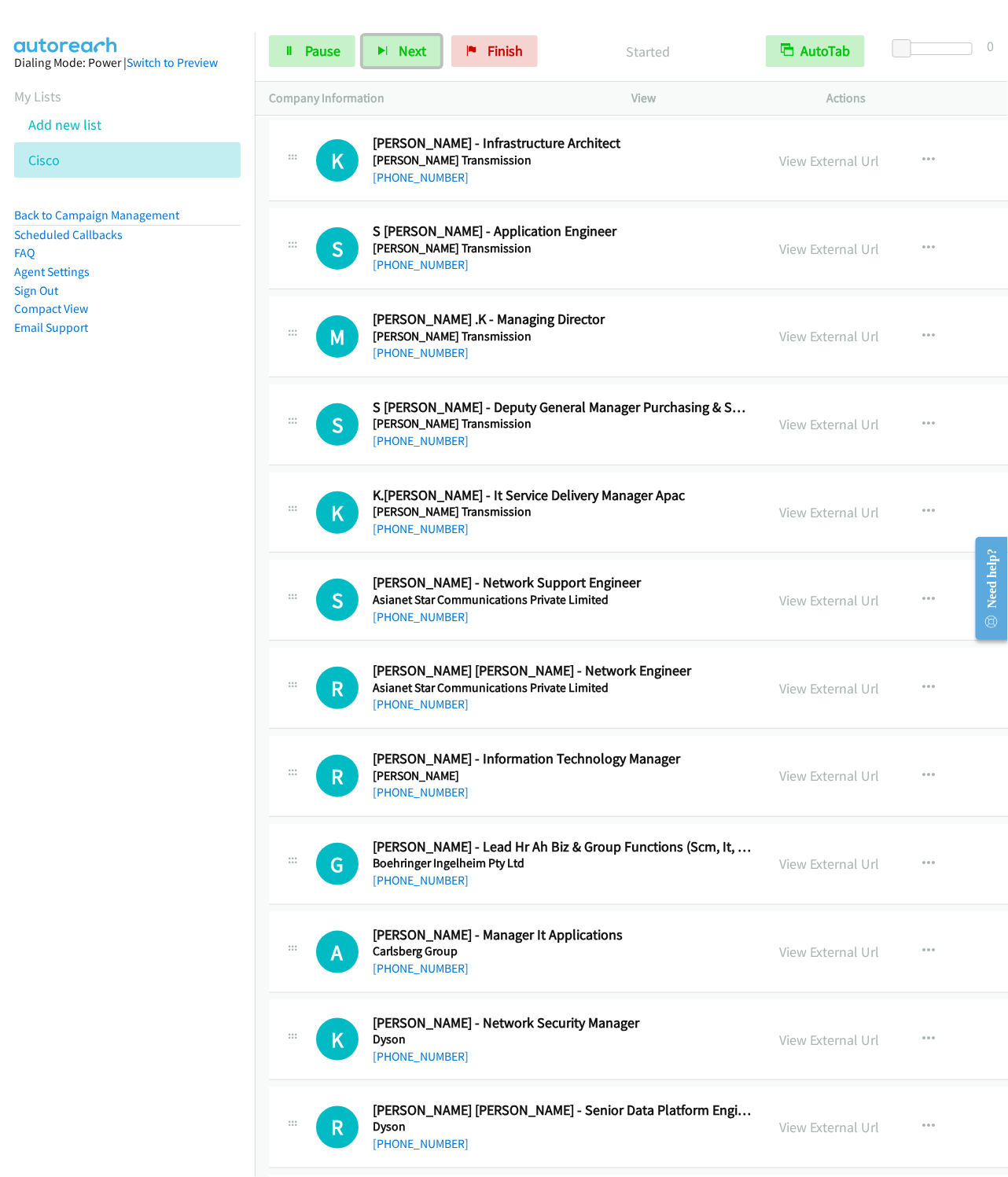
click at [363, 35] on button "Next" at bounding box center [402, 51] width 79 height 31
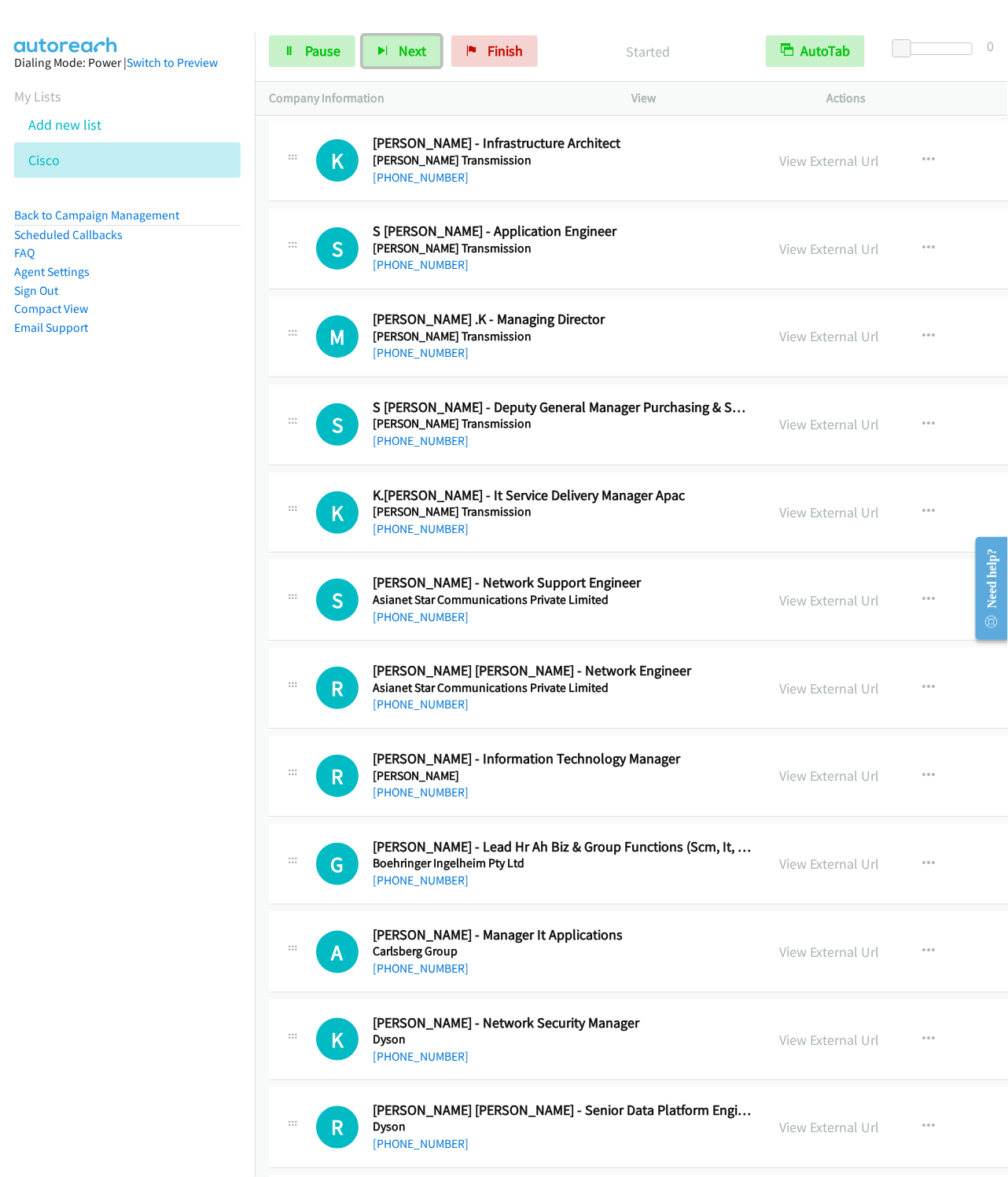
click at [363, 35] on button "Next" at bounding box center [402, 51] width 79 height 31
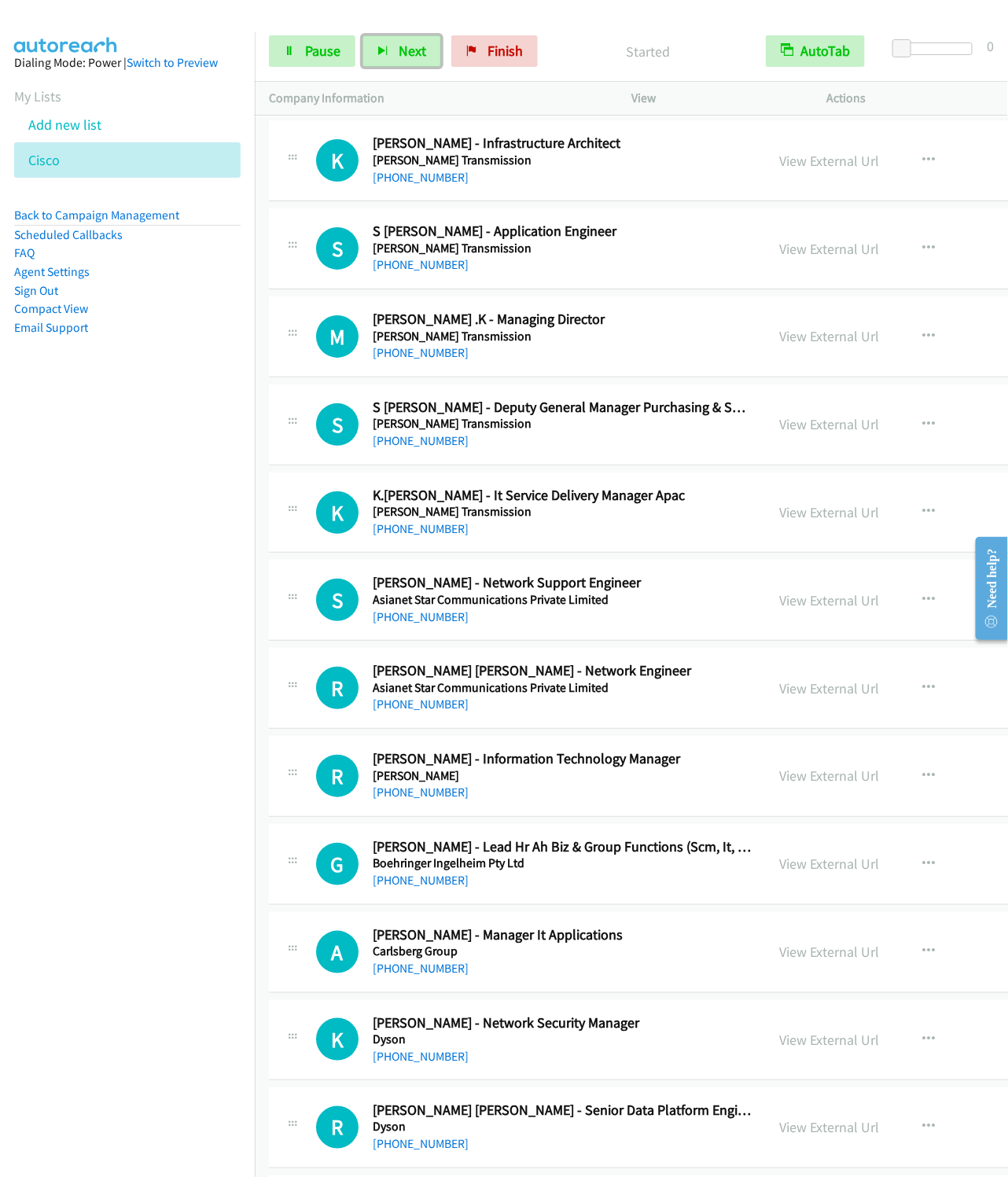
click at [363, 35] on button "Next" at bounding box center [402, 51] width 79 height 31
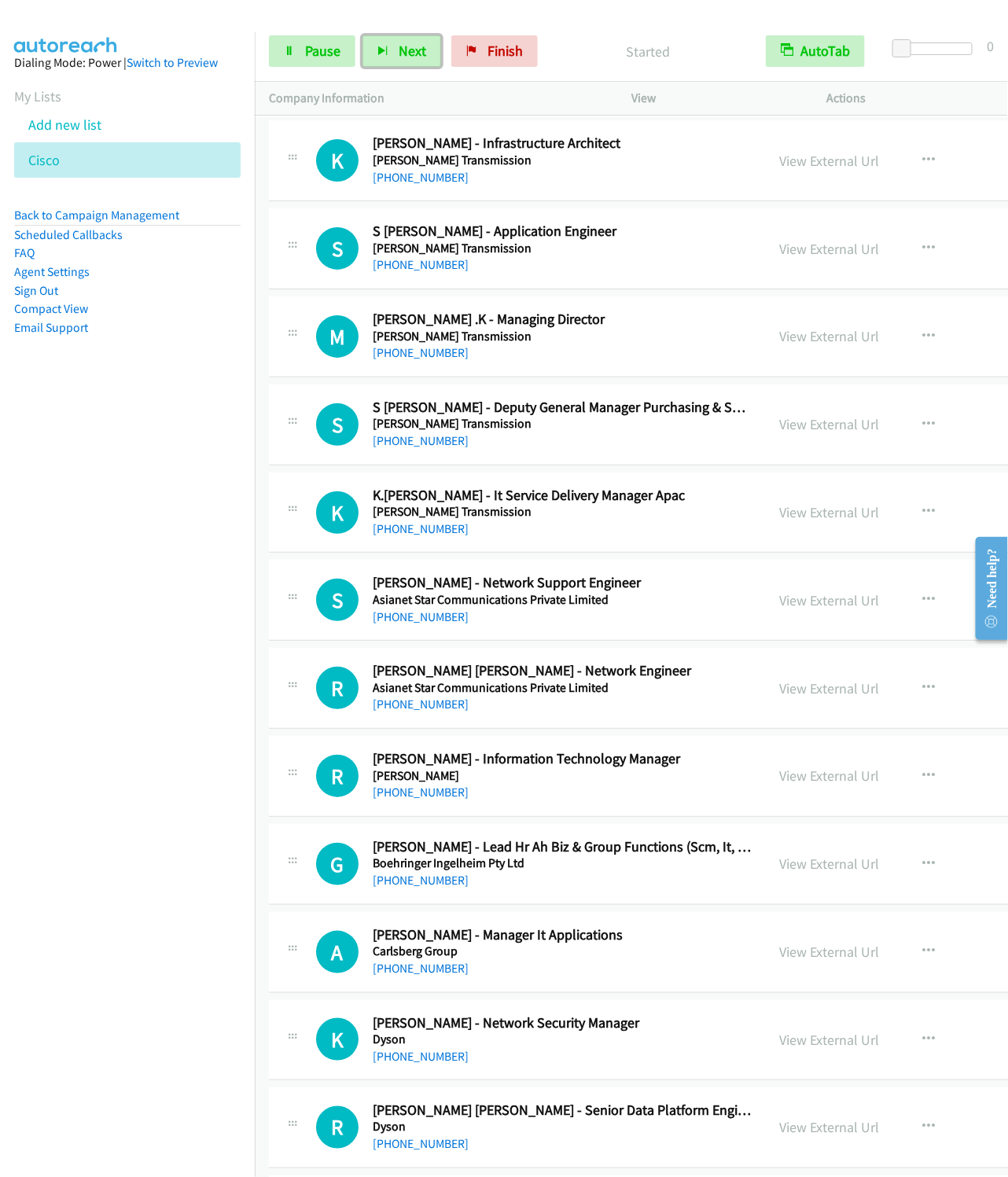
click at [363, 35] on button "Next" at bounding box center [402, 51] width 79 height 31
click at [403, 43] on span "Next" at bounding box center [413, 51] width 28 height 18
click at [363, 35] on button "Next" at bounding box center [402, 51] width 79 height 31
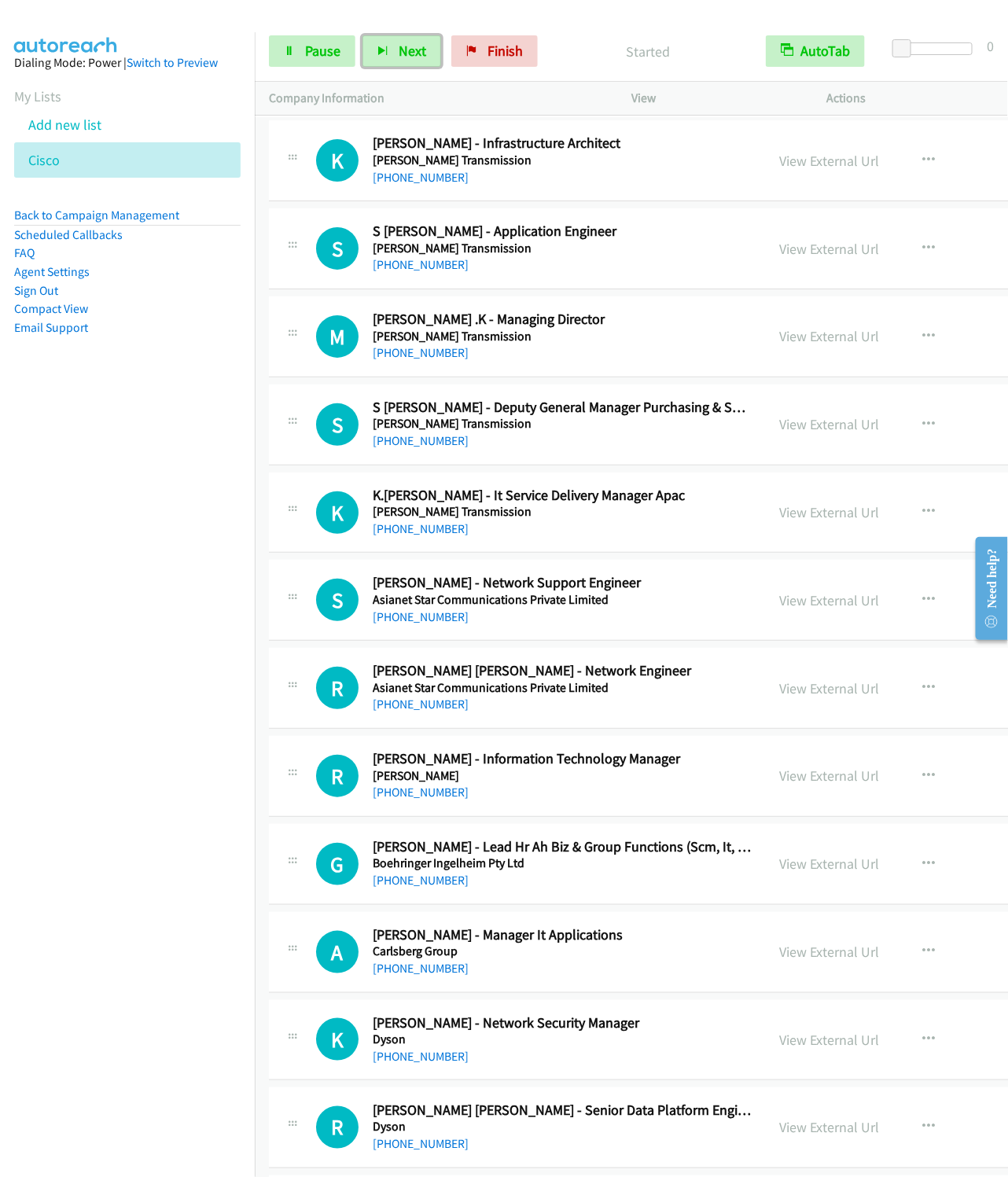
click at [363, 35] on button "Next" at bounding box center [402, 51] width 79 height 31
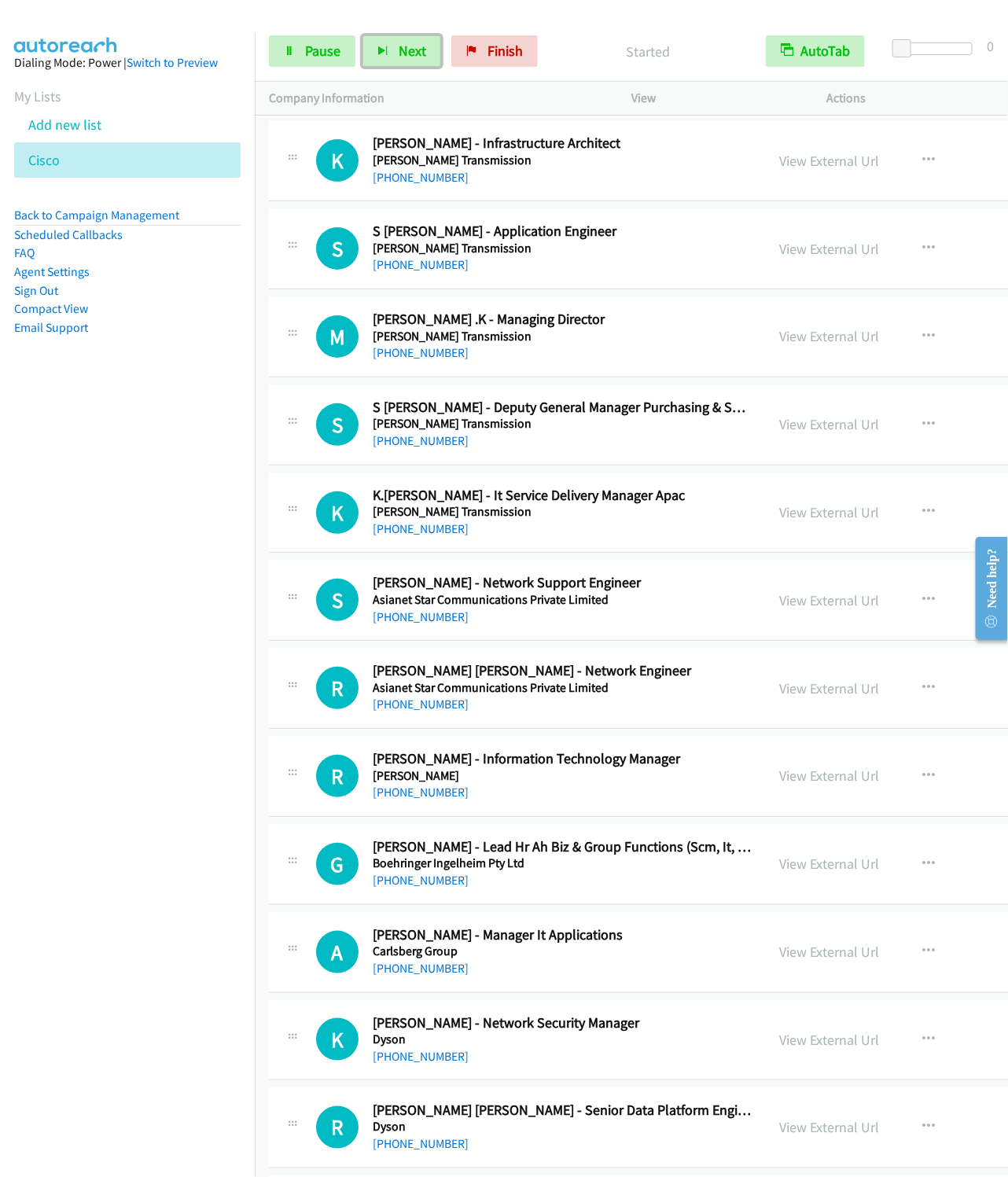
click at [363, 35] on button "Next" at bounding box center [402, 51] width 79 height 31
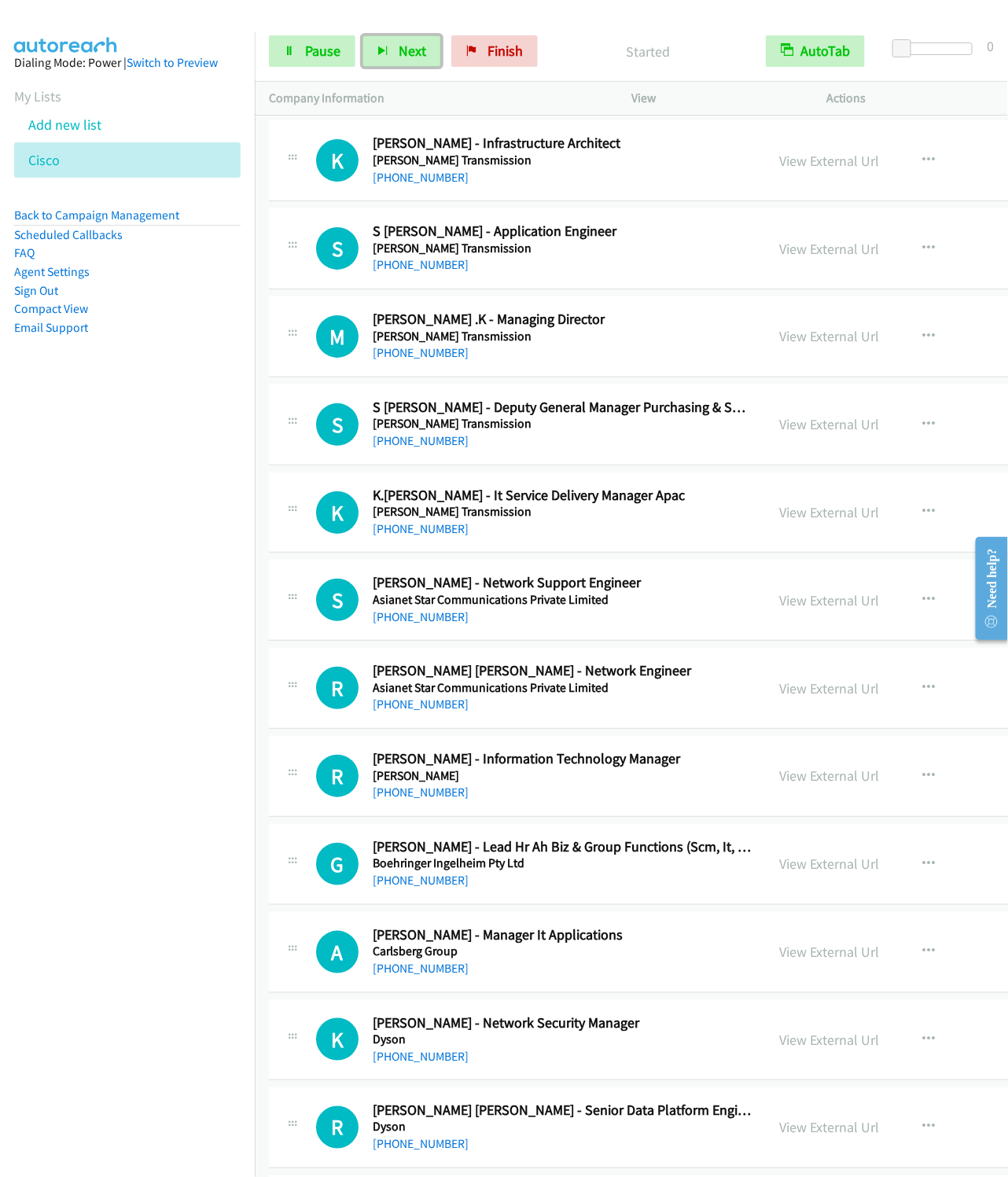
click at [363, 35] on button "Next" at bounding box center [402, 51] width 79 height 31
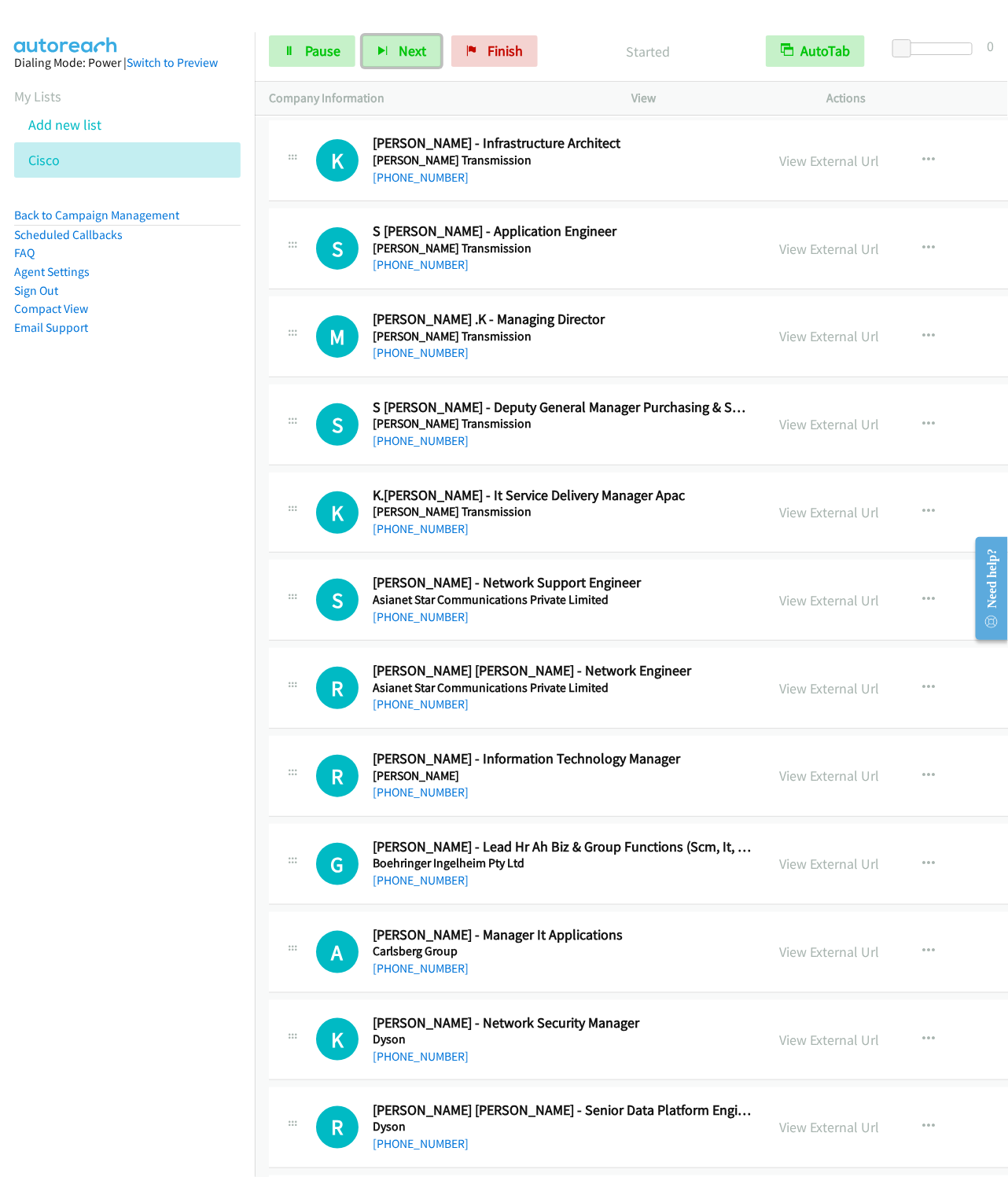
click at [363, 35] on button "Next" at bounding box center [402, 51] width 79 height 31
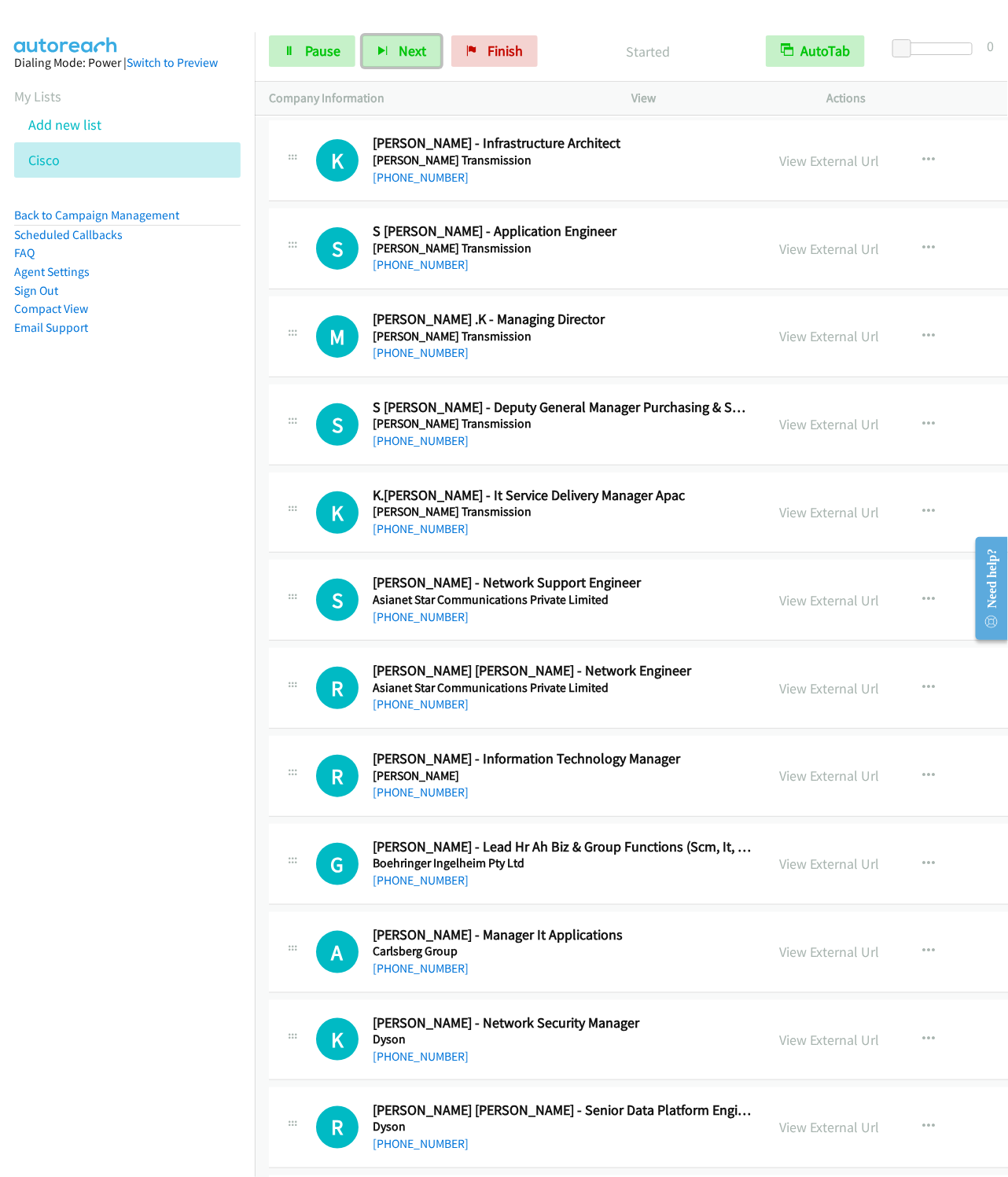
click at [363, 35] on button "Next" at bounding box center [402, 51] width 79 height 31
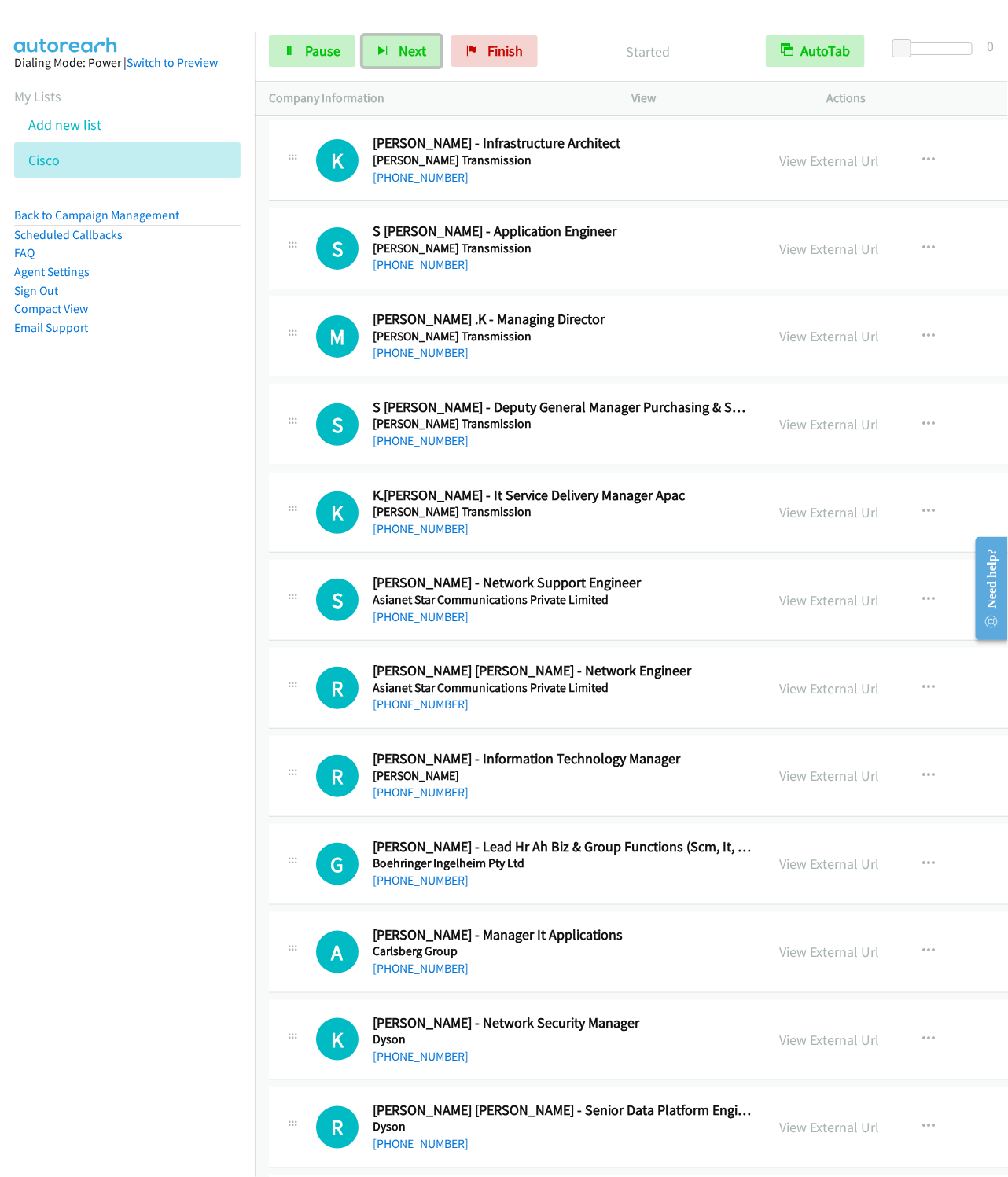
click at [363, 35] on button "Next" at bounding box center [402, 51] width 79 height 31
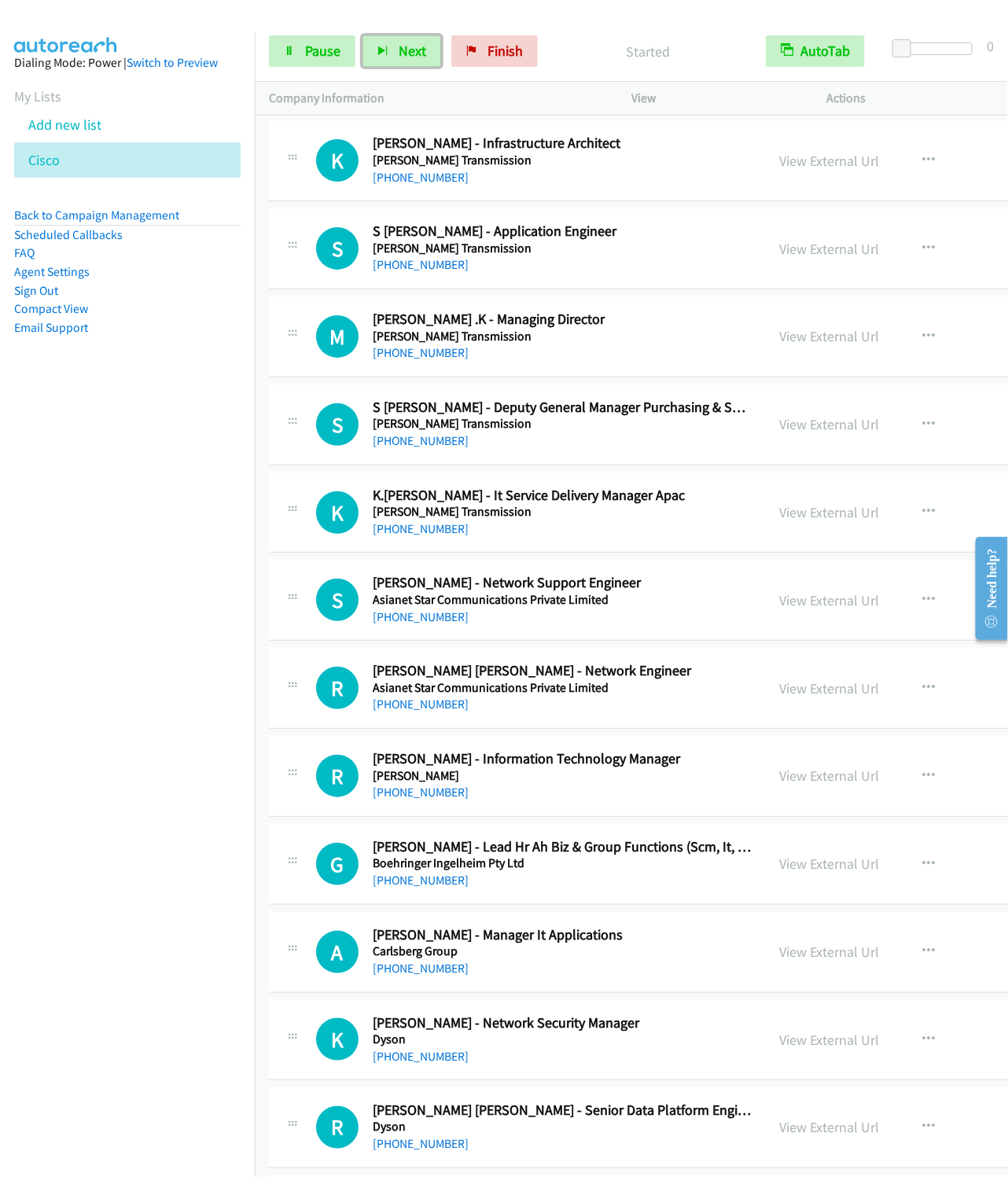
click at [363, 35] on button "Next" at bounding box center [402, 51] width 79 height 31
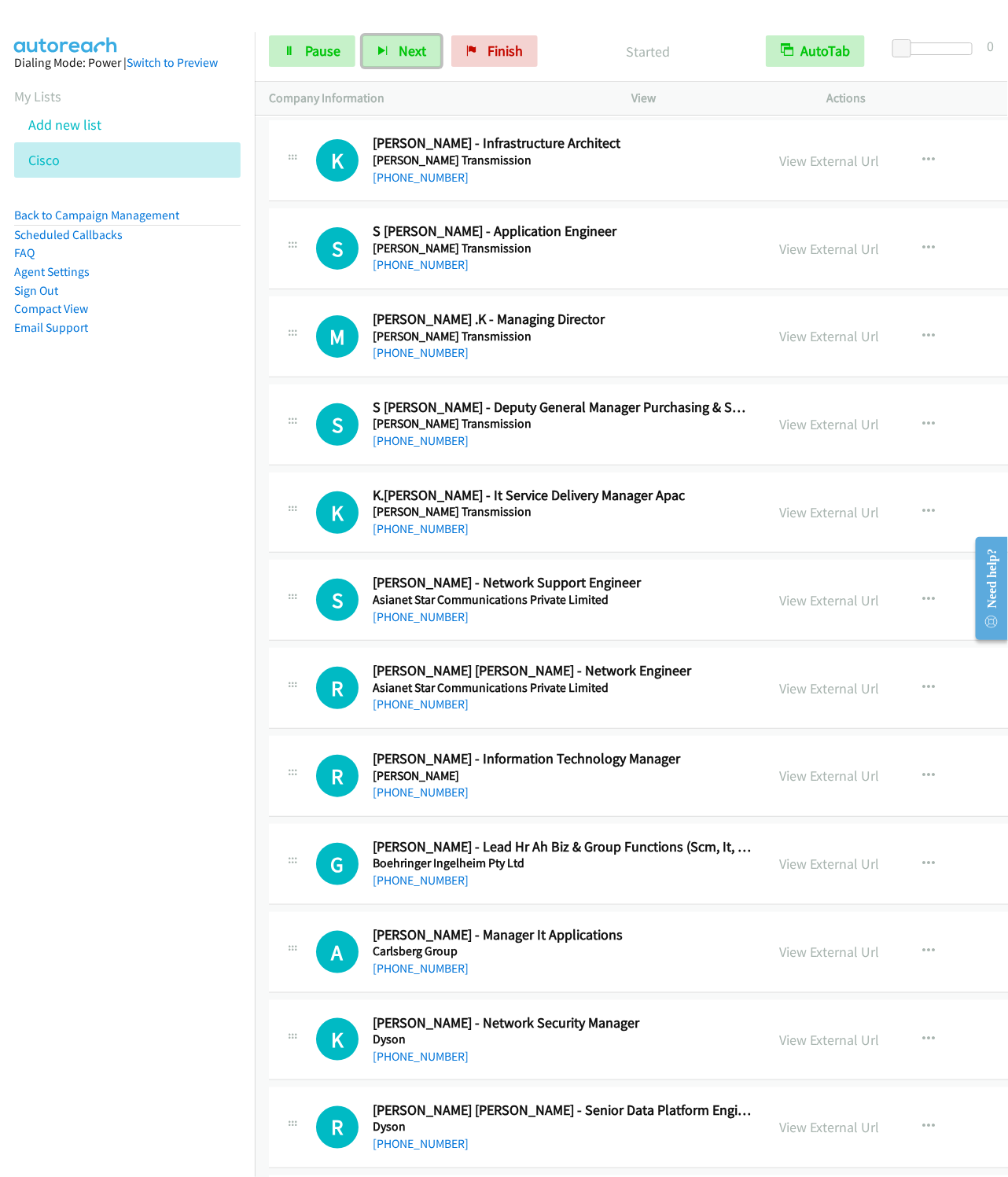
click at [363, 35] on button "Next" at bounding box center [402, 51] width 79 height 31
click at [404, 55] on span "Next" at bounding box center [413, 51] width 28 height 18
click at [363, 35] on button "Next" at bounding box center [402, 51] width 79 height 31
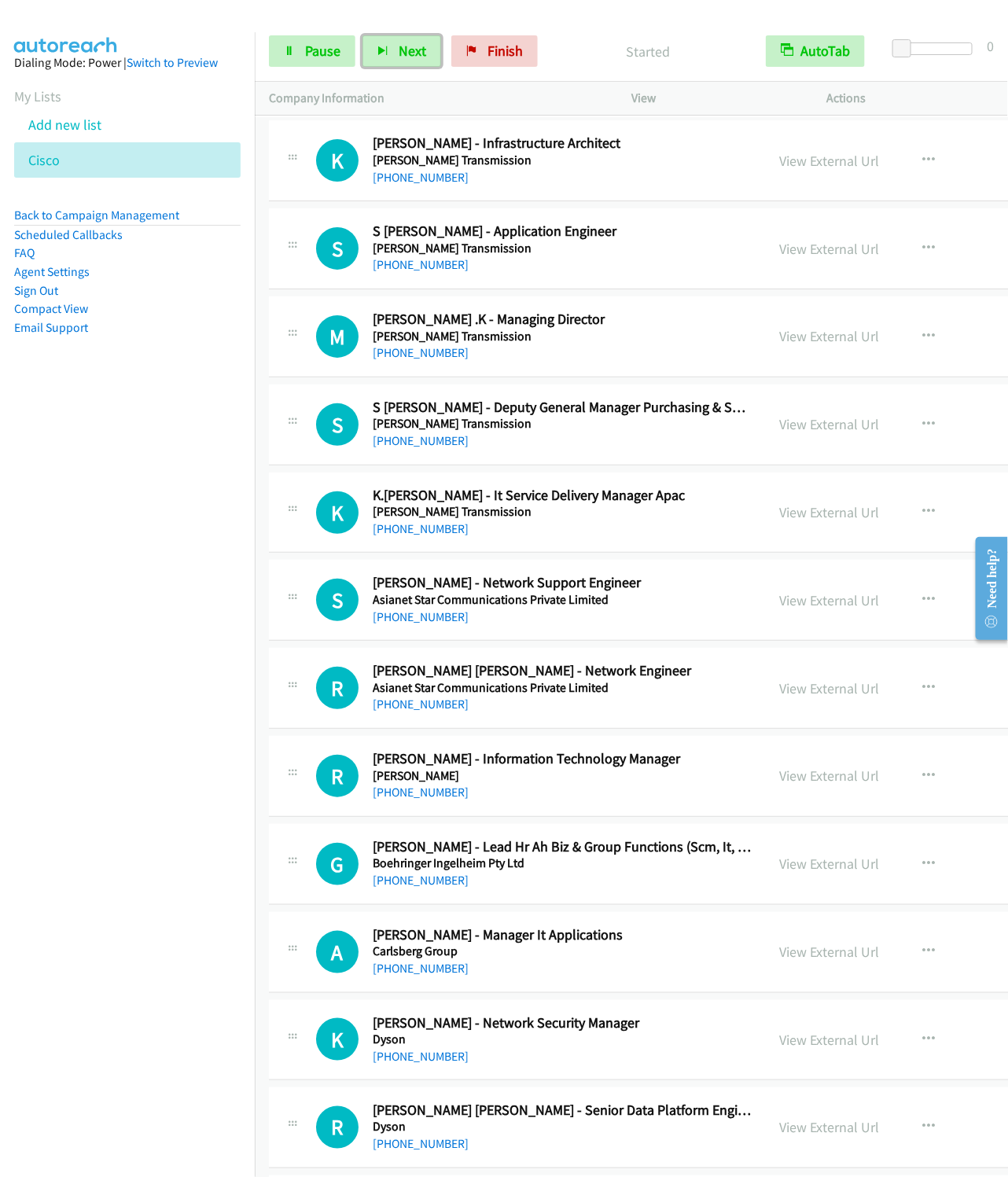
click at [363, 35] on button "Next" at bounding box center [402, 51] width 79 height 31
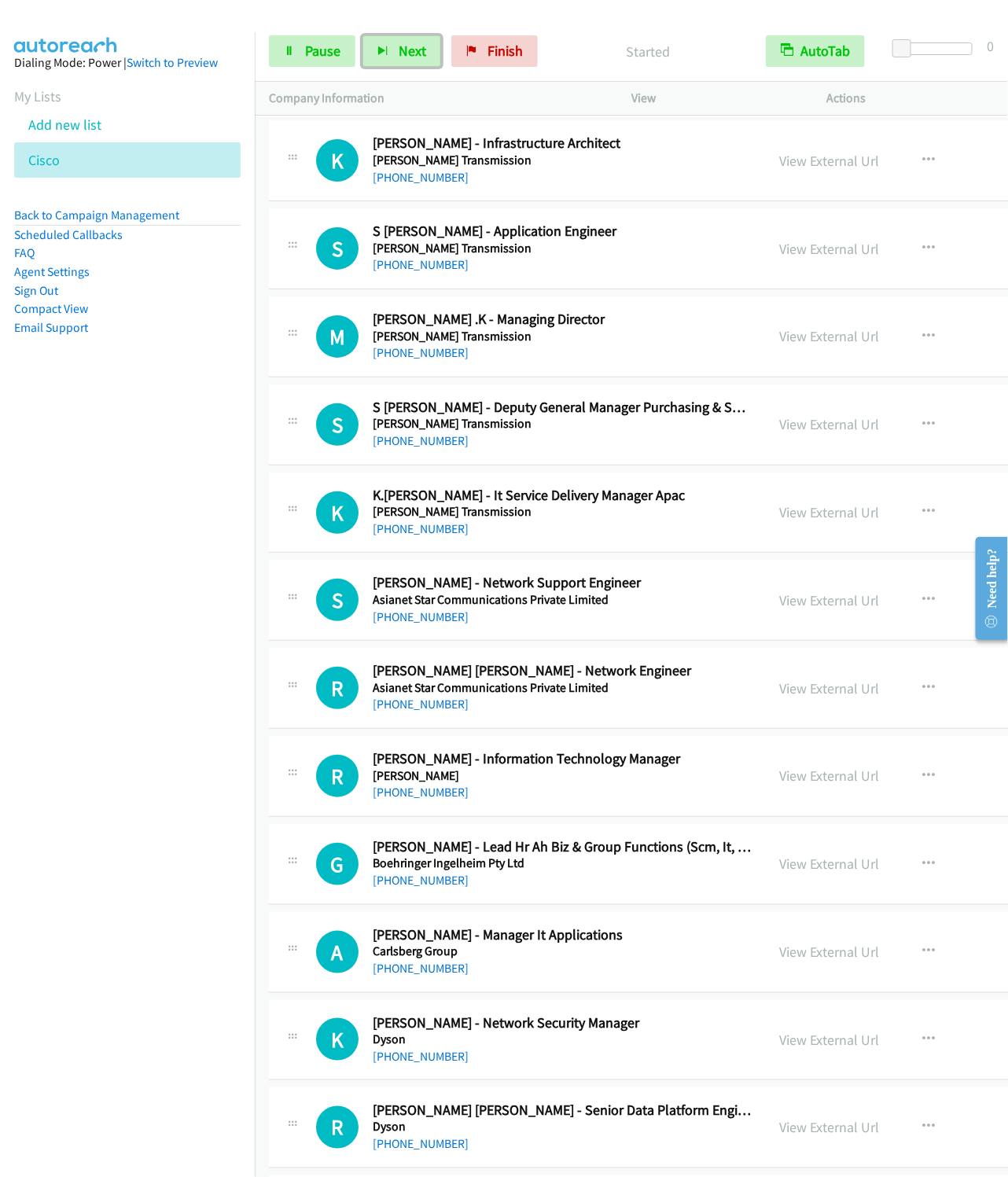
click at [363, 35] on button "Next" at bounding box center [402, 51] width 79 height 31
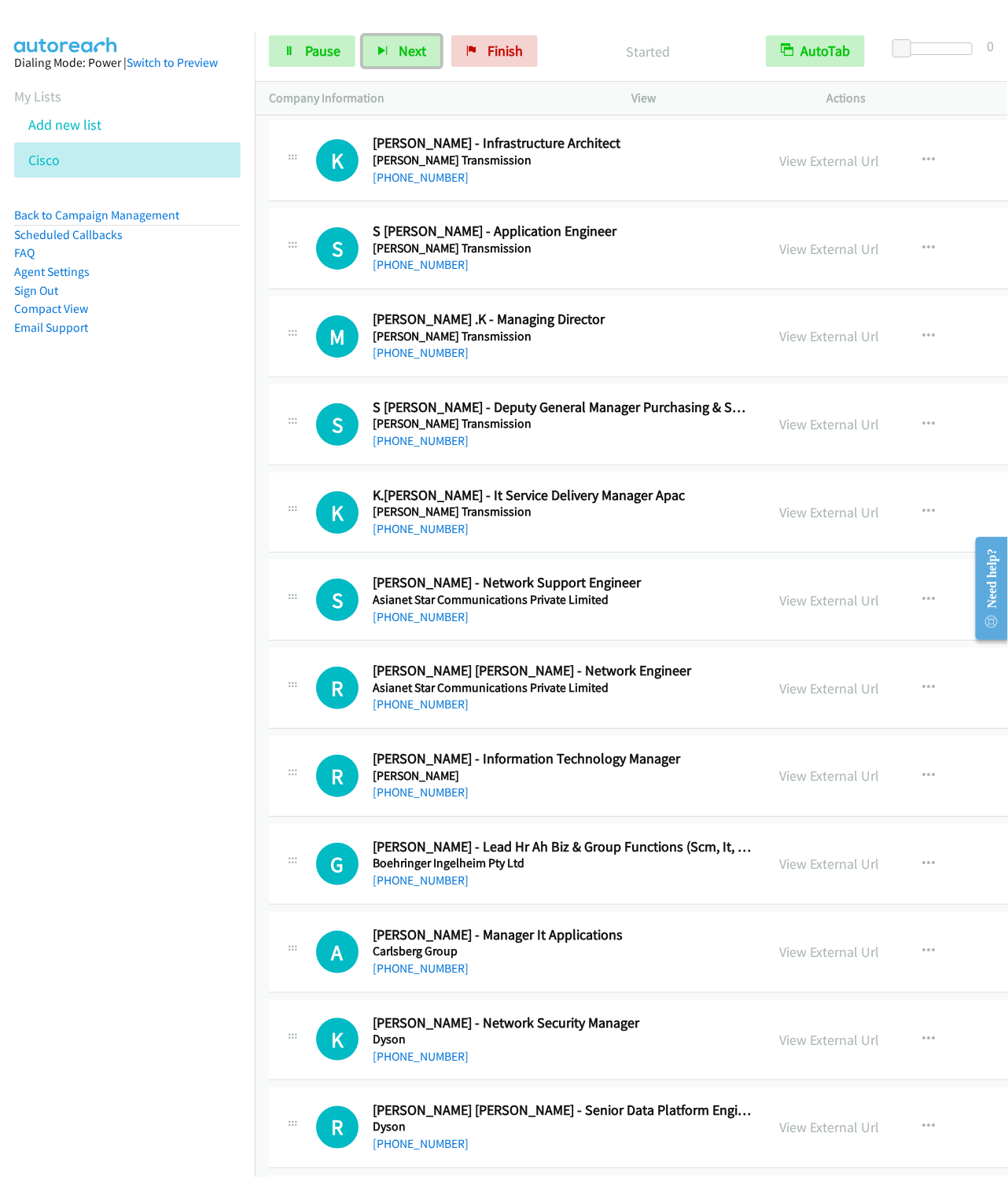
click at [363, 35] on button "Next" at bounding box center [402, 51] width 79 height 31
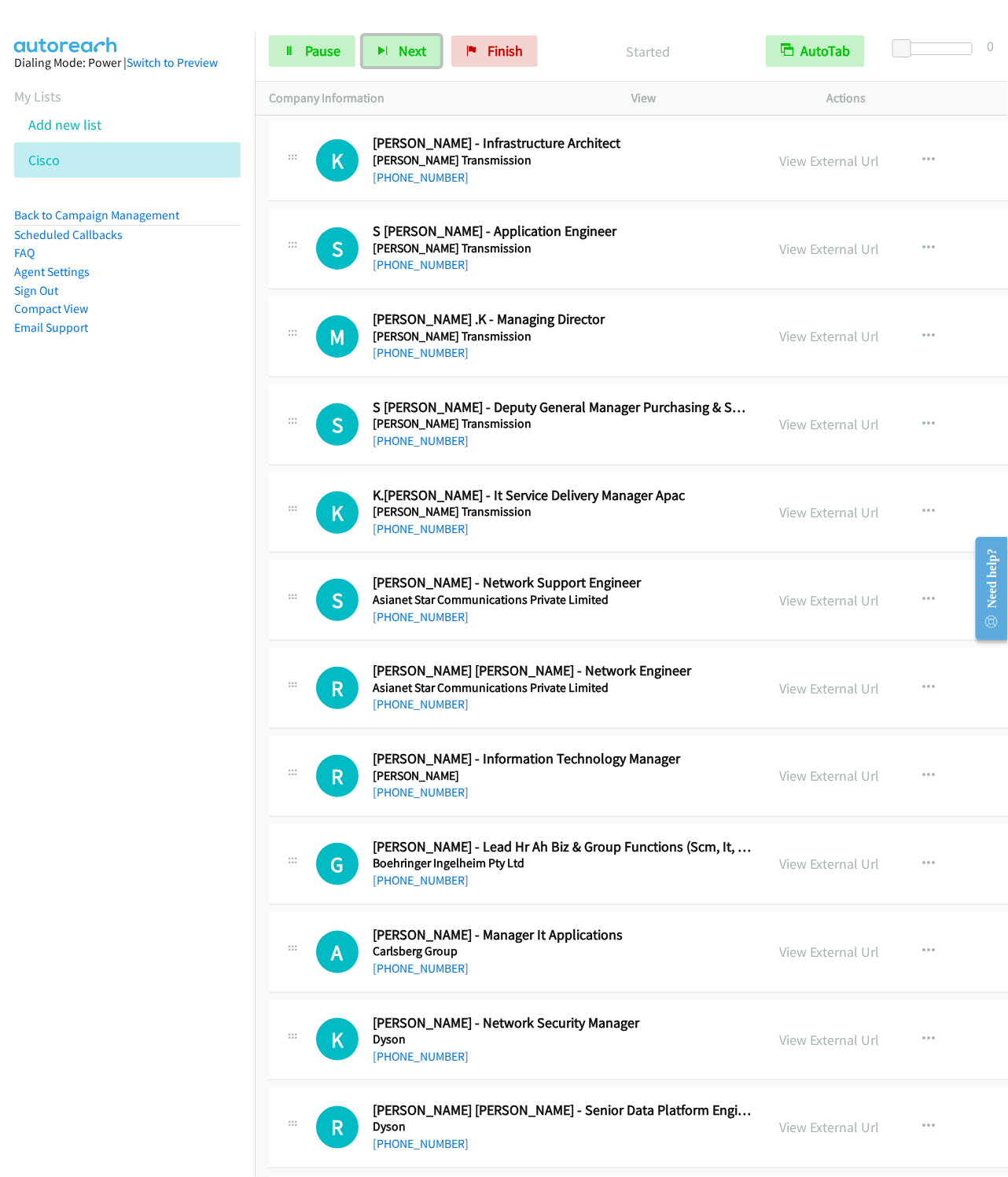
click at [363, 35] on button "Next" at bounding box center [402, 51] width 79 height 31
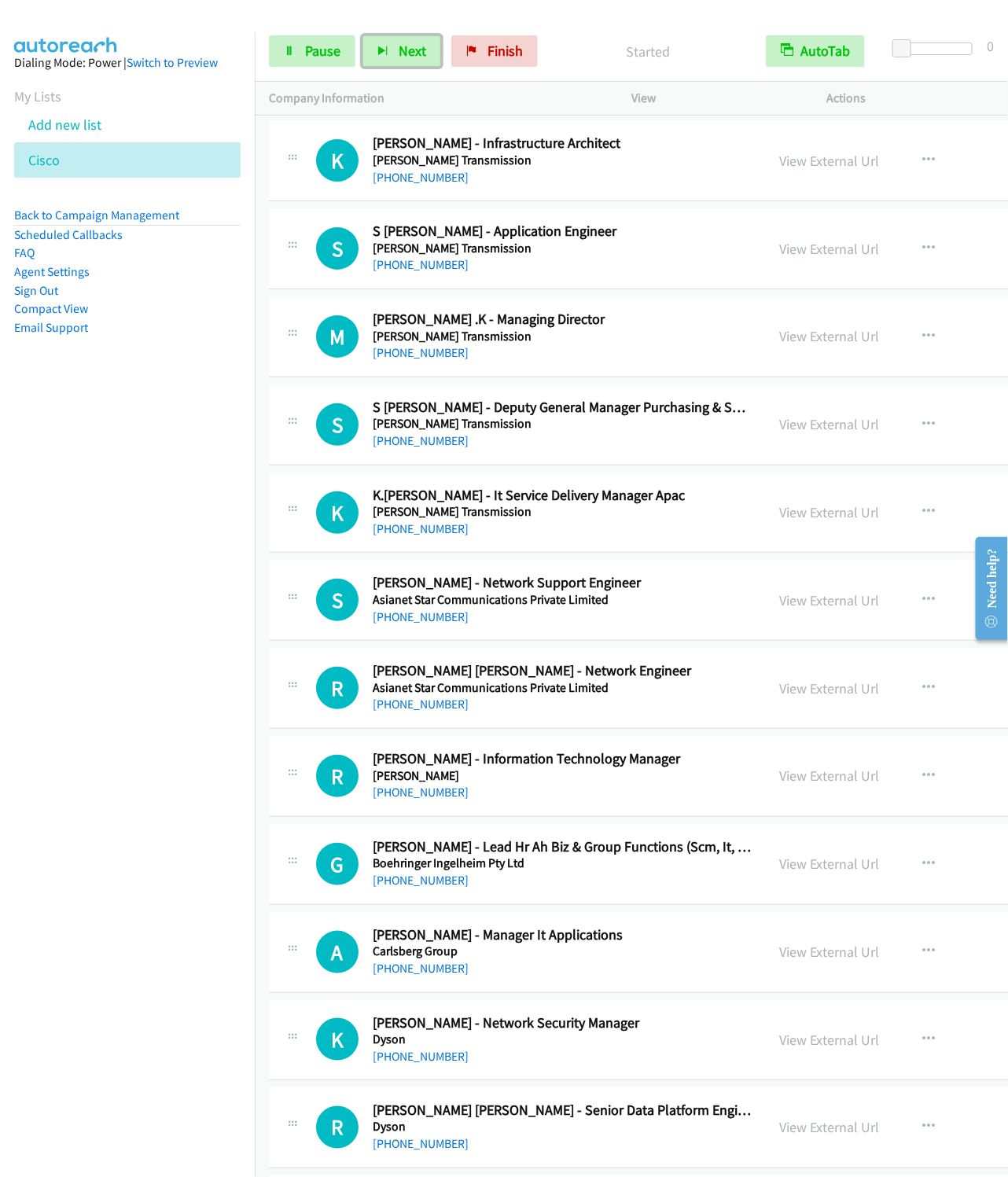
click at [363, 35] on button "Next" at bounding box center [402, 51] width 79 height 31
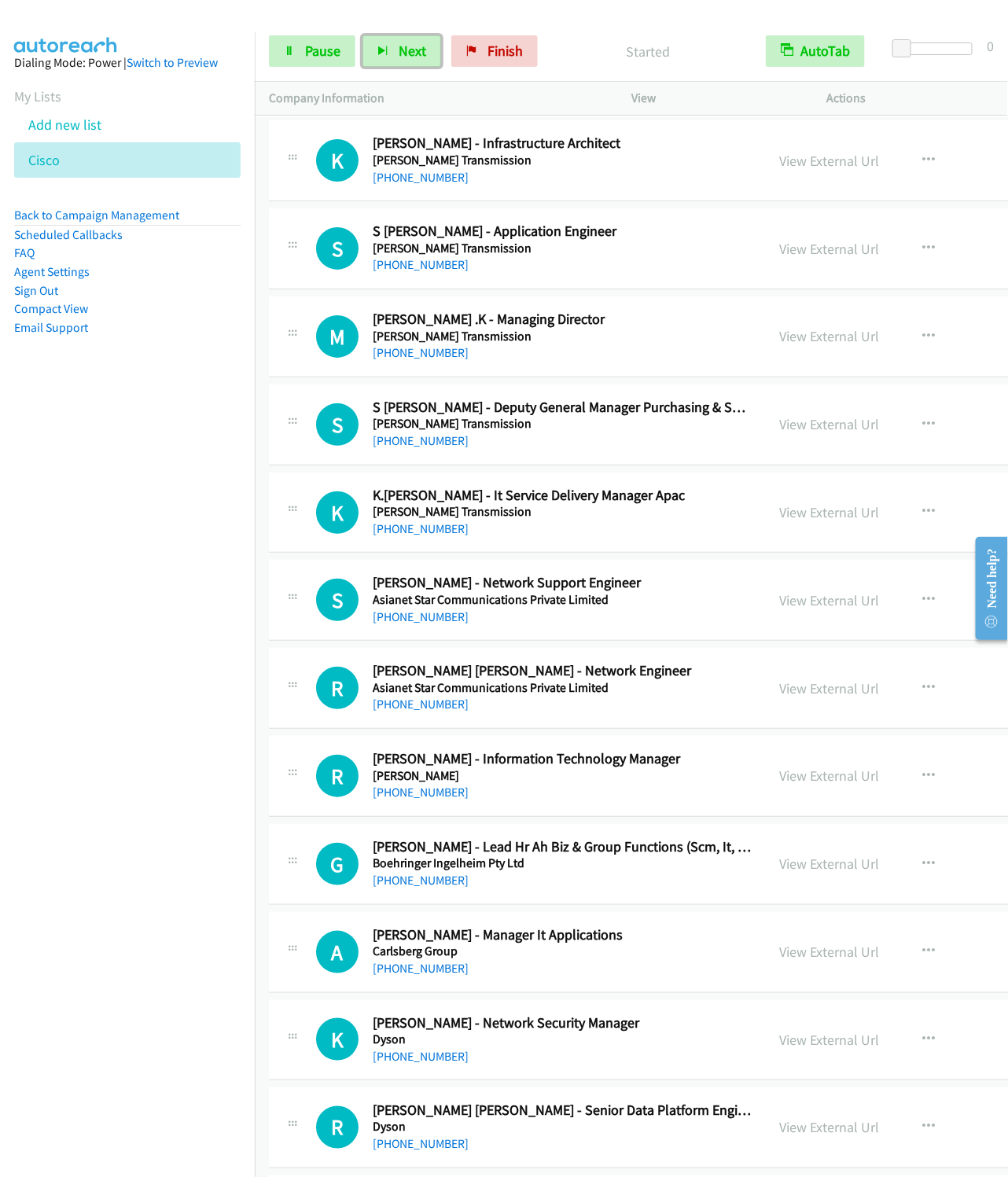
click at [363, 35] on button "Next" at bounding box center [402, 51] width 79 height 31
click at [498, 57] on span "Finish" at bounding box center [505, 51] width 35 height 18
